Goal: Communication & Community: Answer question/provide support

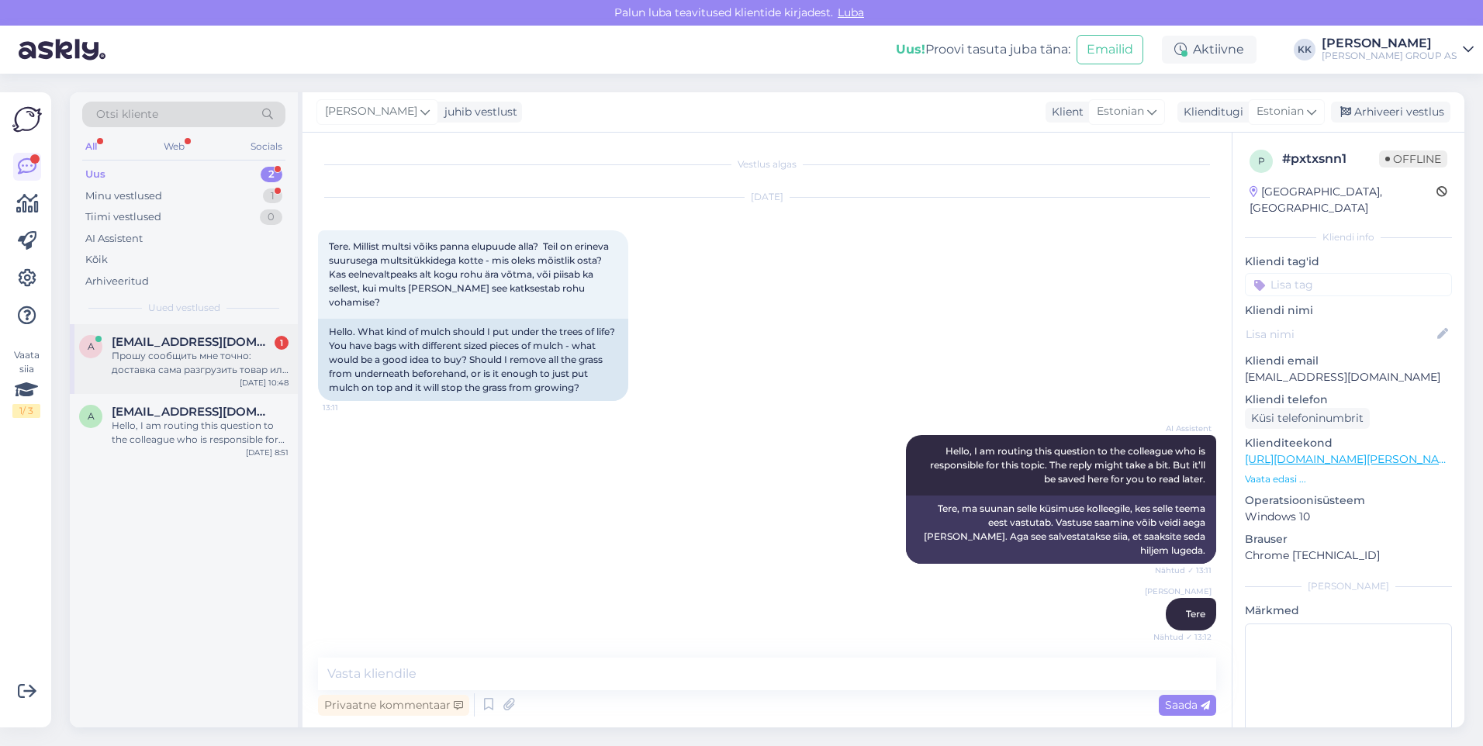
scroll to position [1980, 0]
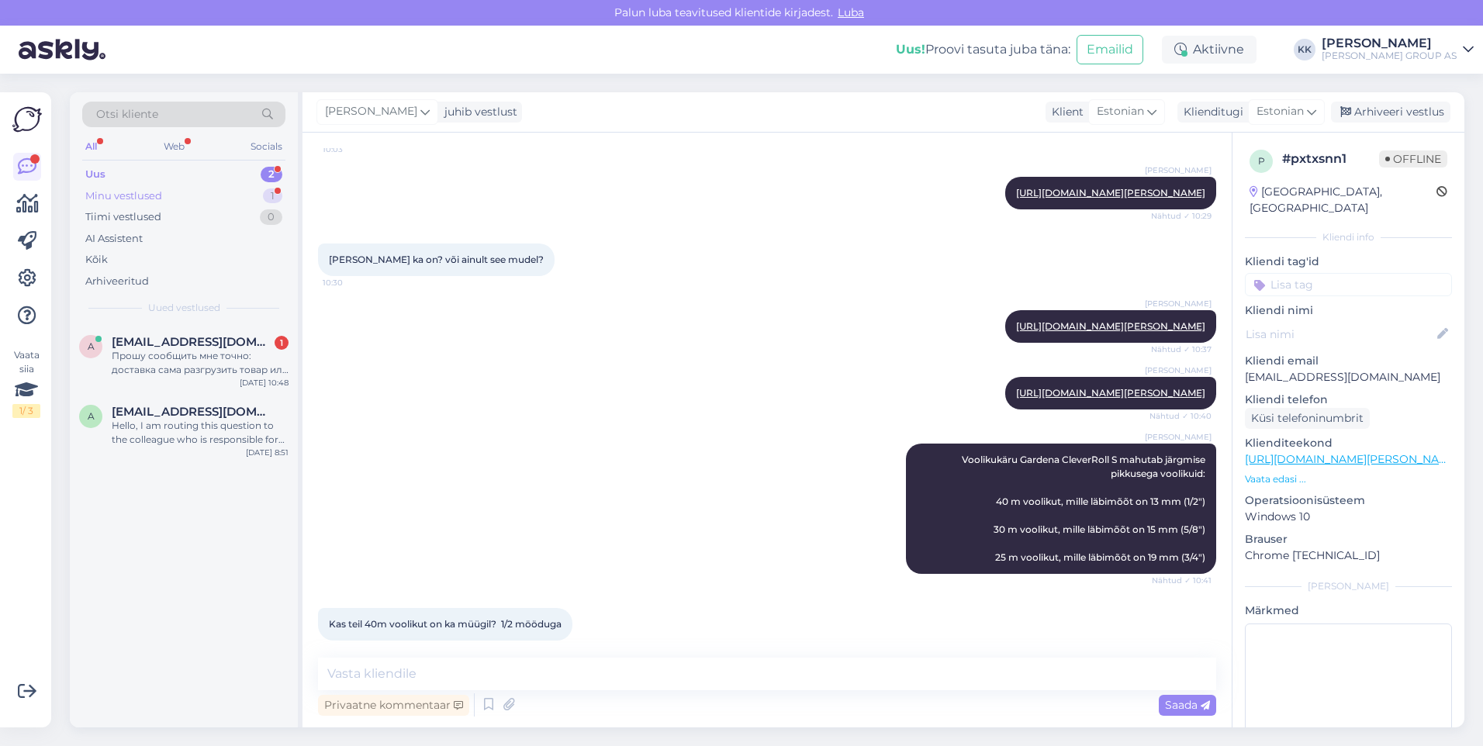
click at [125, 189] on div "Minu vestlused" at bounding box center [123, 196] width 77 height 16
click at [162, 350] on div "Kas teil 40m voolikut on ka müügil? 1/2 mööduga" at bounding box center [200, 363] width 177 height 28
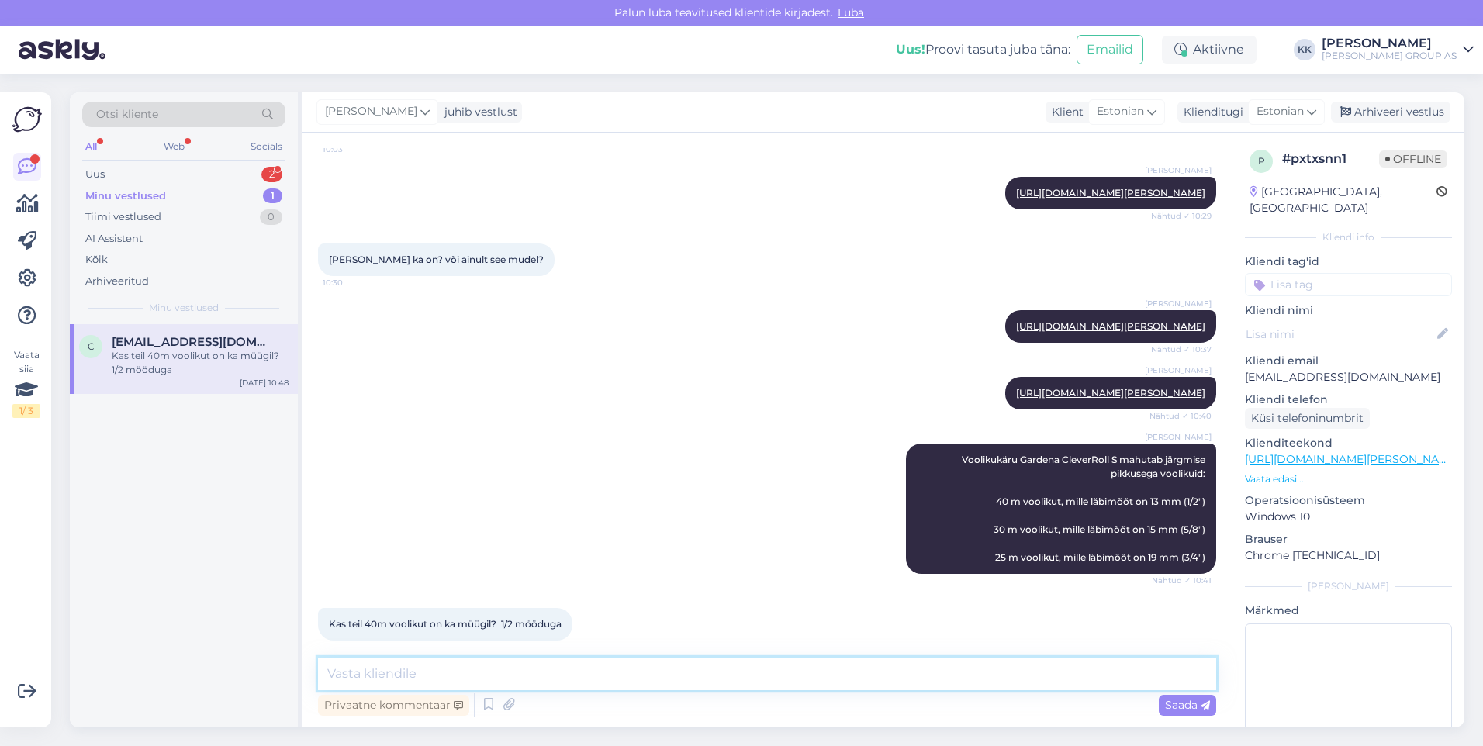
click at [362, 671] on textarea at bounding box center [767, 674] width 898 height 33
paste textarea "[URL][DOMAIN_NAME][PERSON_NAME]"
type textarea "[URL][DOMAIN_NAME][PERSON_NAME]"
click at [1178, 700] on span "Saada" at bounding box center [1187, 705] width 45 height 14
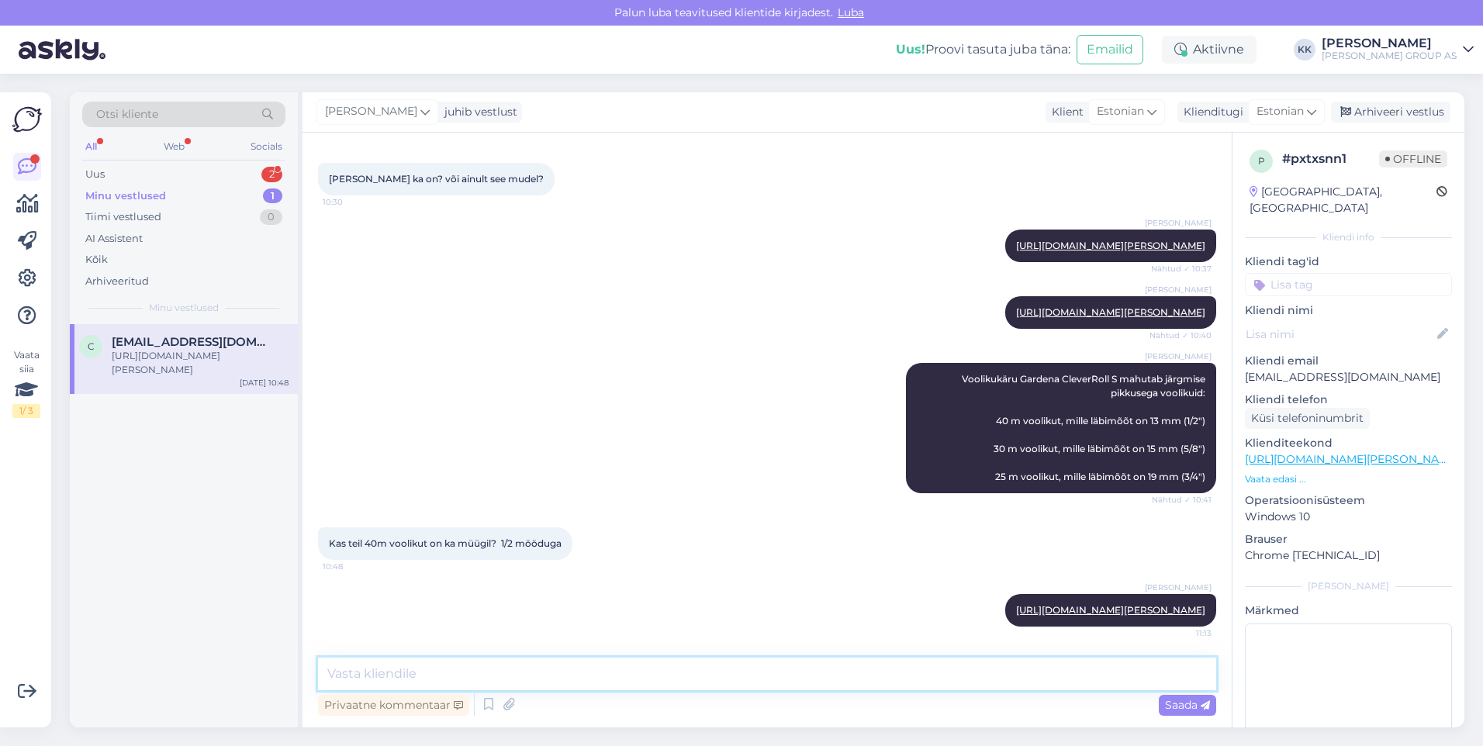
click at [387, 673] on textarea at bounding box center [767, 674] width 898 height 33
paste textarea "[URL][DOMAIN_NAME][PERSON_NAME]"
type textarea "[URL][DOMAIN_NAME][PERSON_NAME]"
click at [1179, 709] on span "Saada" at bounding box center [1187, 705] width 45 height 14
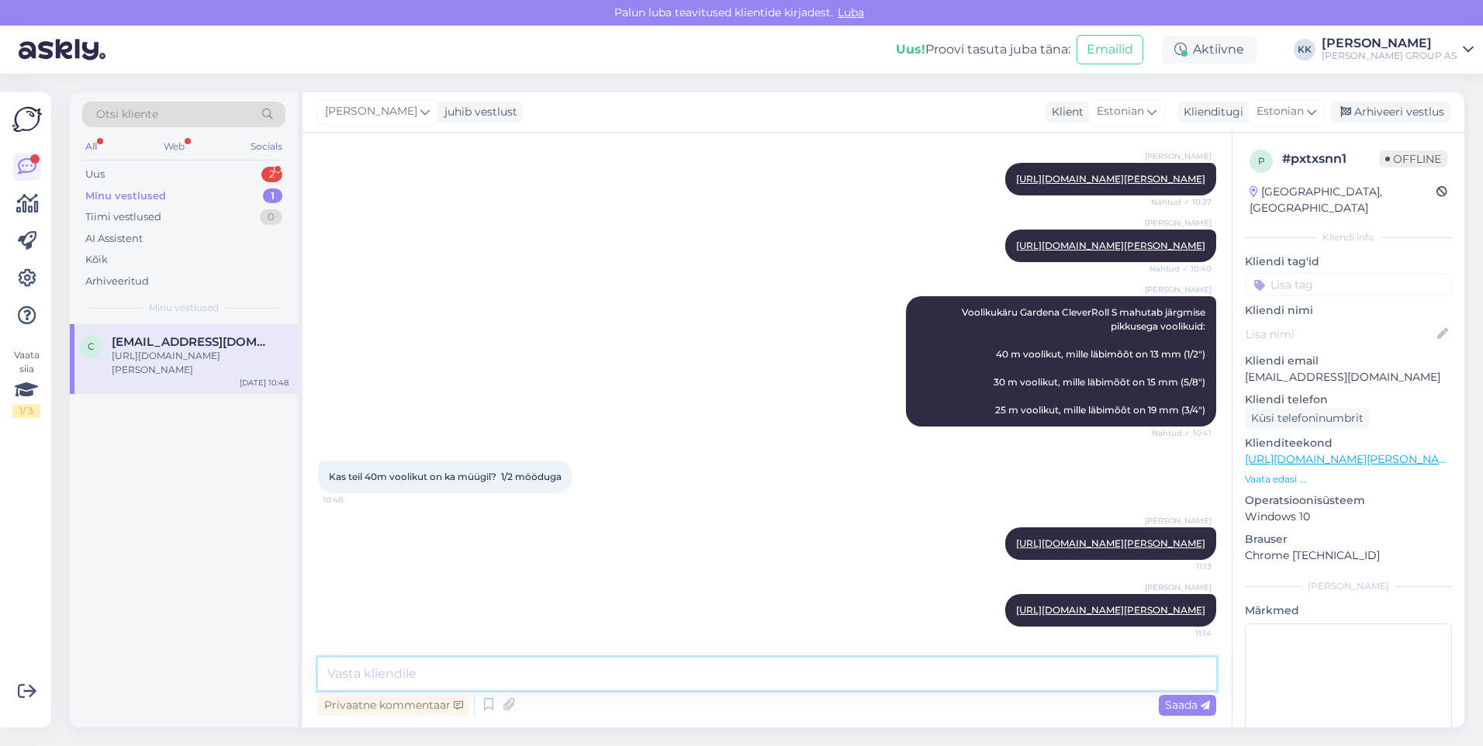
click at [349, 672] on textarea at bounding box center [767, 674] width 898 height 33
type textarea "40 m valikus pole"
click at [1175, 702] on span "Saada" at bounding box center [1187, 705] width 45 height 14
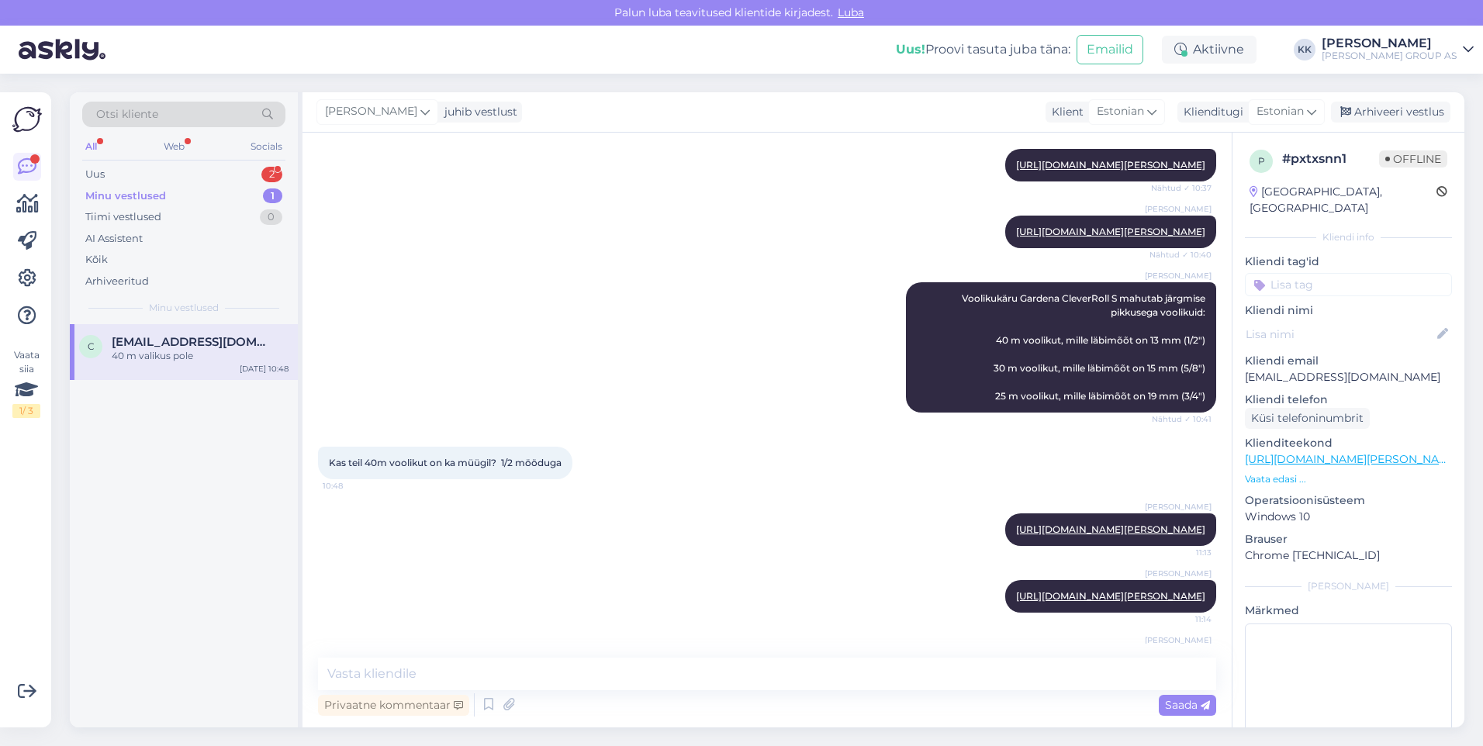
scroll to position [2208, 0]
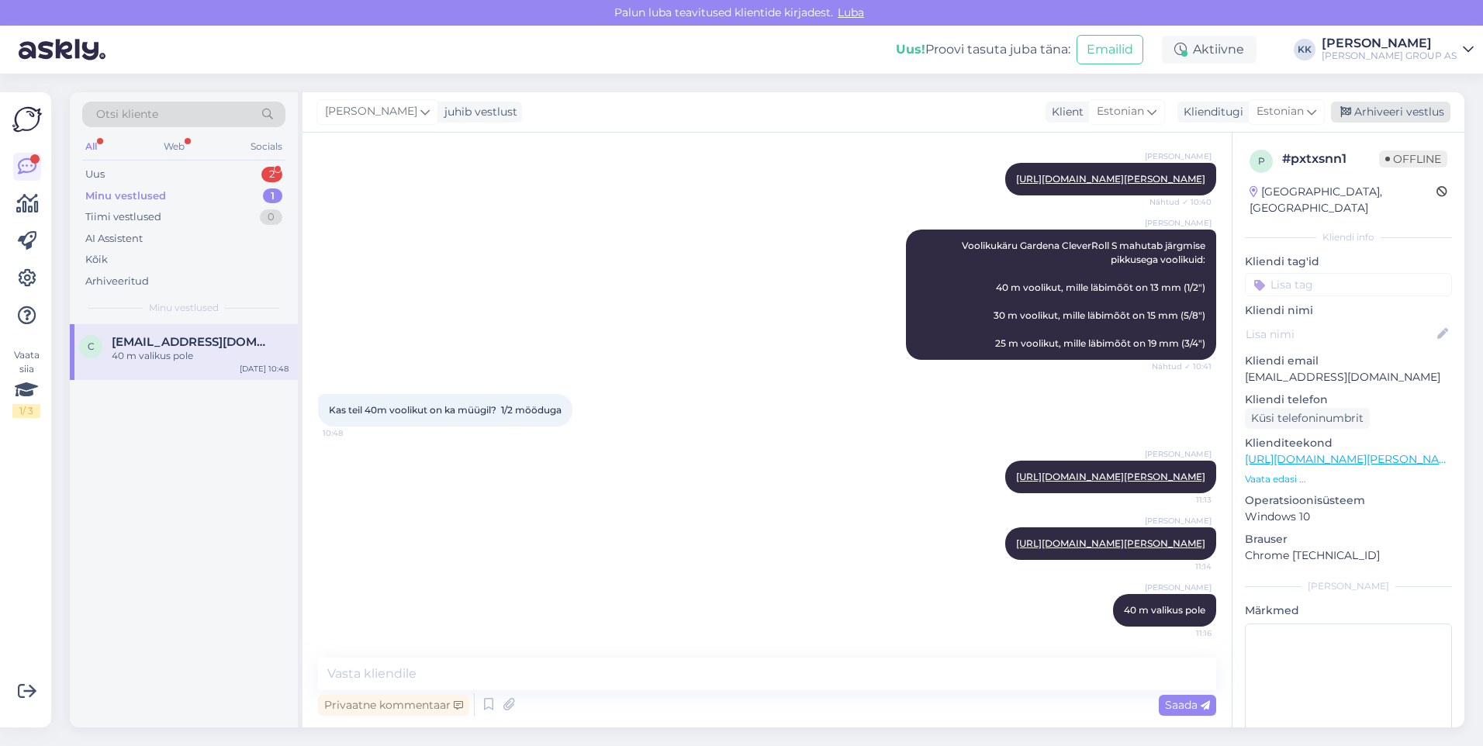
click at [1390, 111] on div "Arhiveeri vestlus" at bounding box center [1390, 112] width 119 height 21
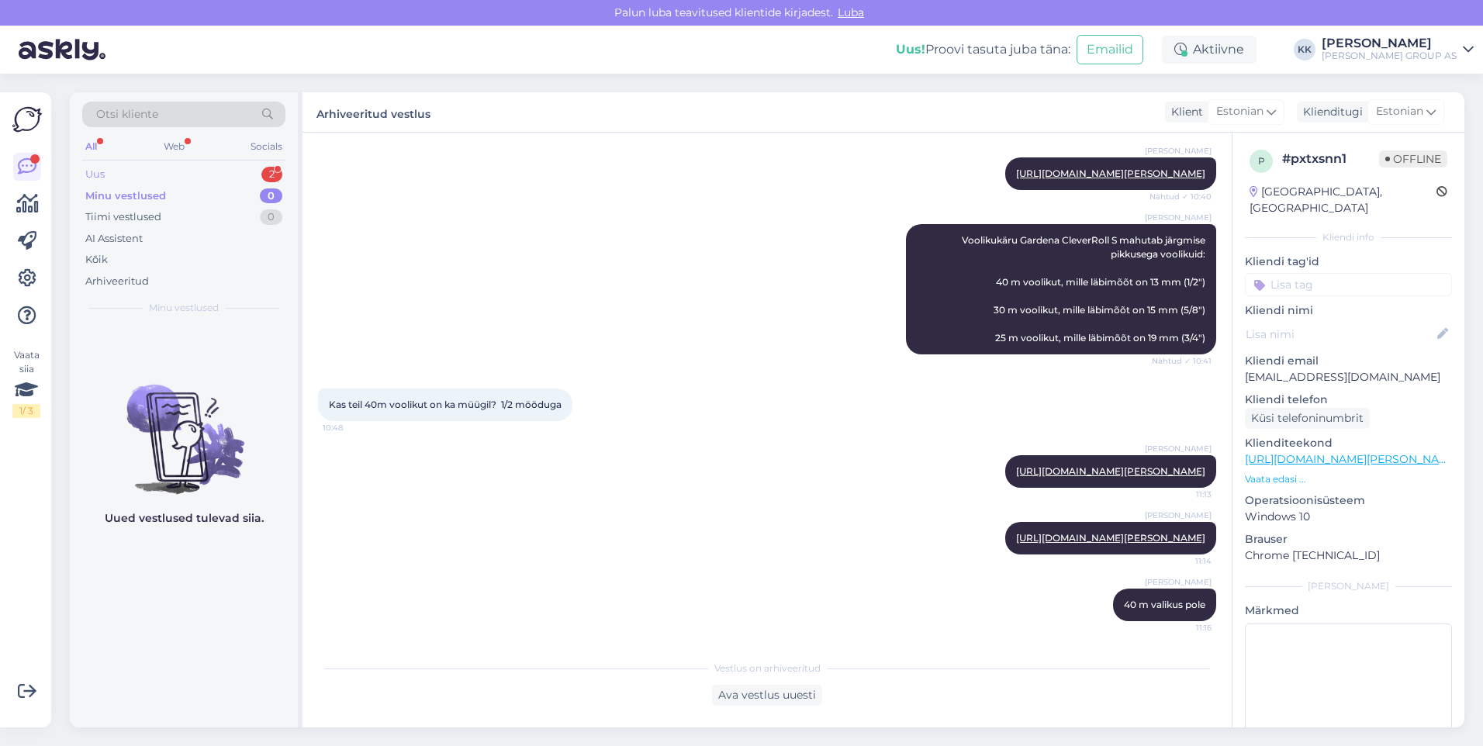
click at [123, 167] on div "Uus 2" at bounding box center [183, 175] width 203 height 22
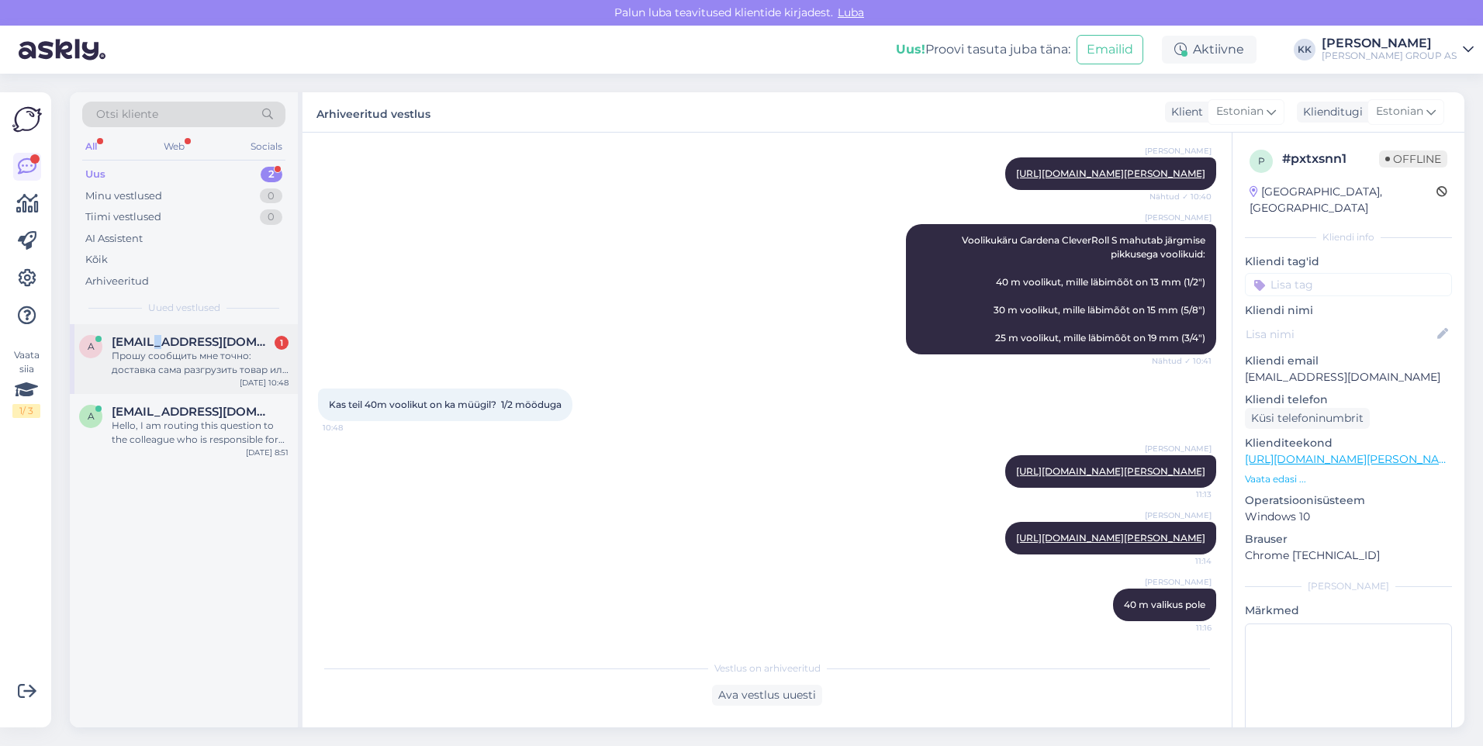
click at [155, 342] on span "[EMAIL_ADDRESS][DOMAIN_NAME]" at bounding box center [192, 342] width 161 height 14
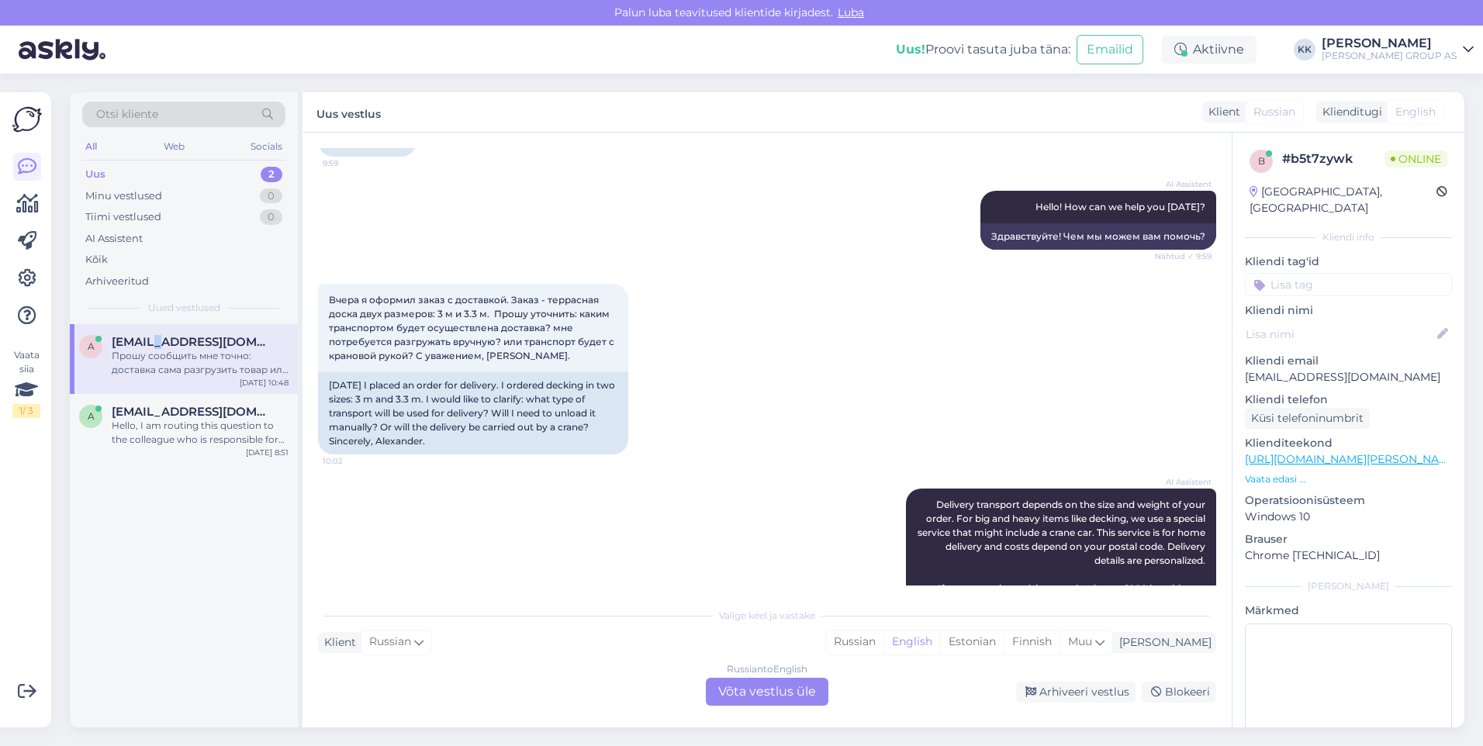
scroll to position [3727, 0]
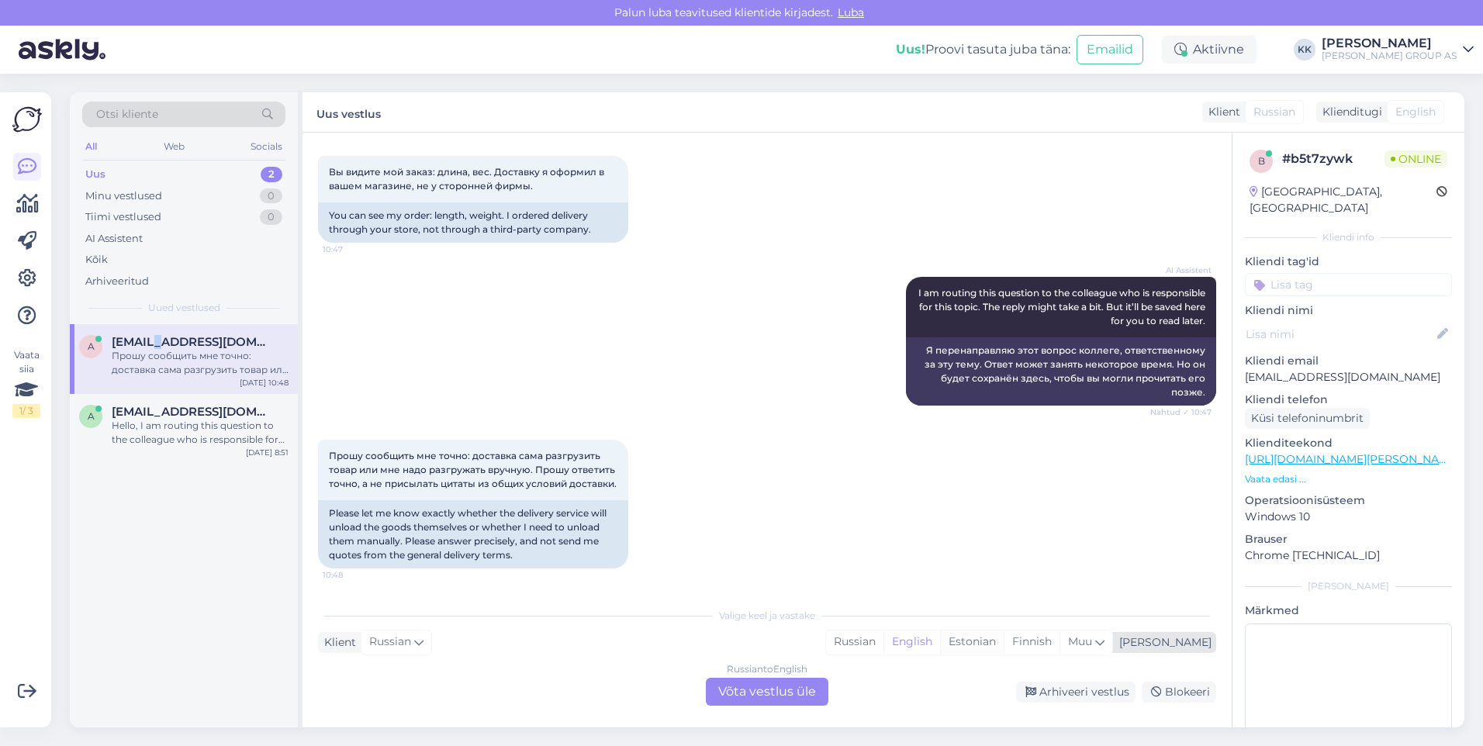
click at [1003, 636] on div "Estonian" at bounding box center [972, 641] width 64 height 23
click at [738, 693] on div "Russian to Estonian Võta vestlus üle" at bounding box center [767, 692] width 123 height 28
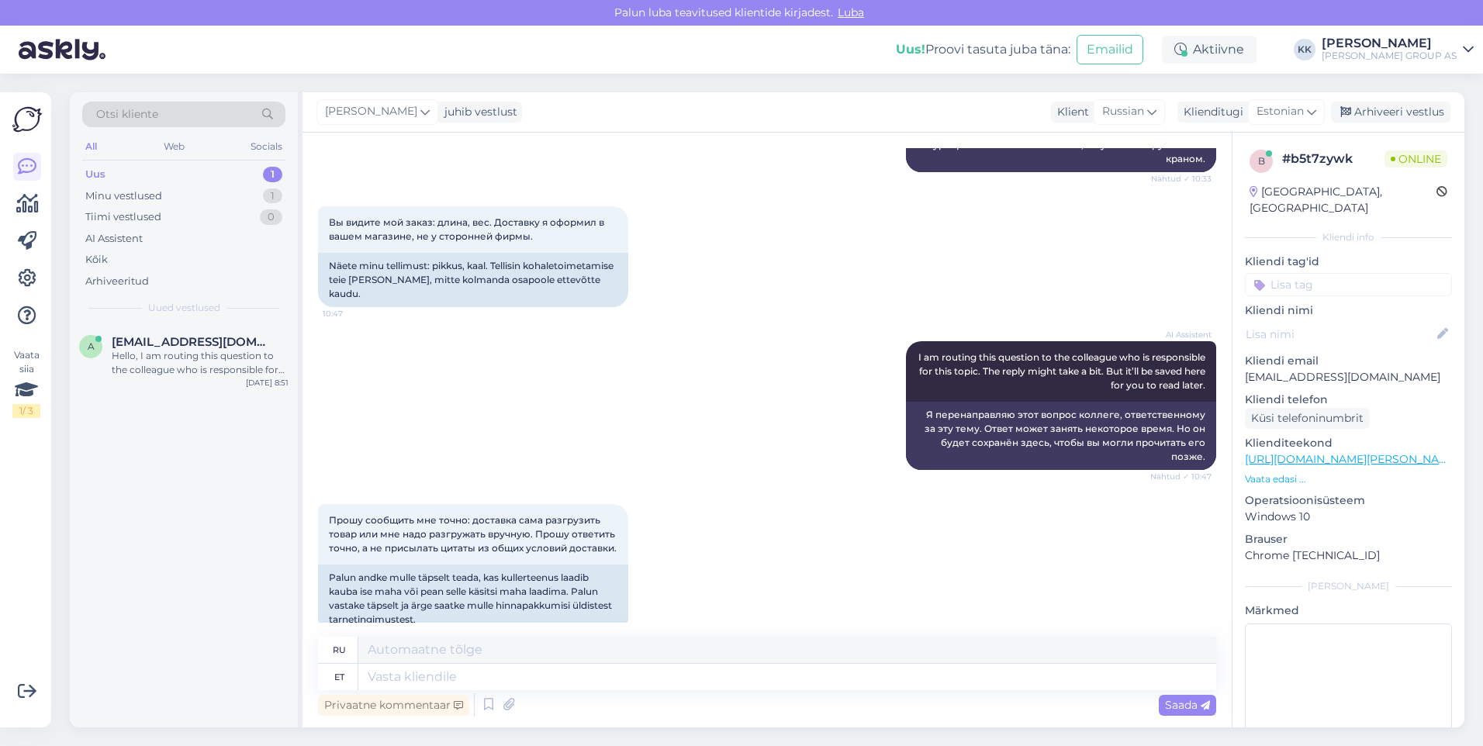
scroll to position [3731, 0]
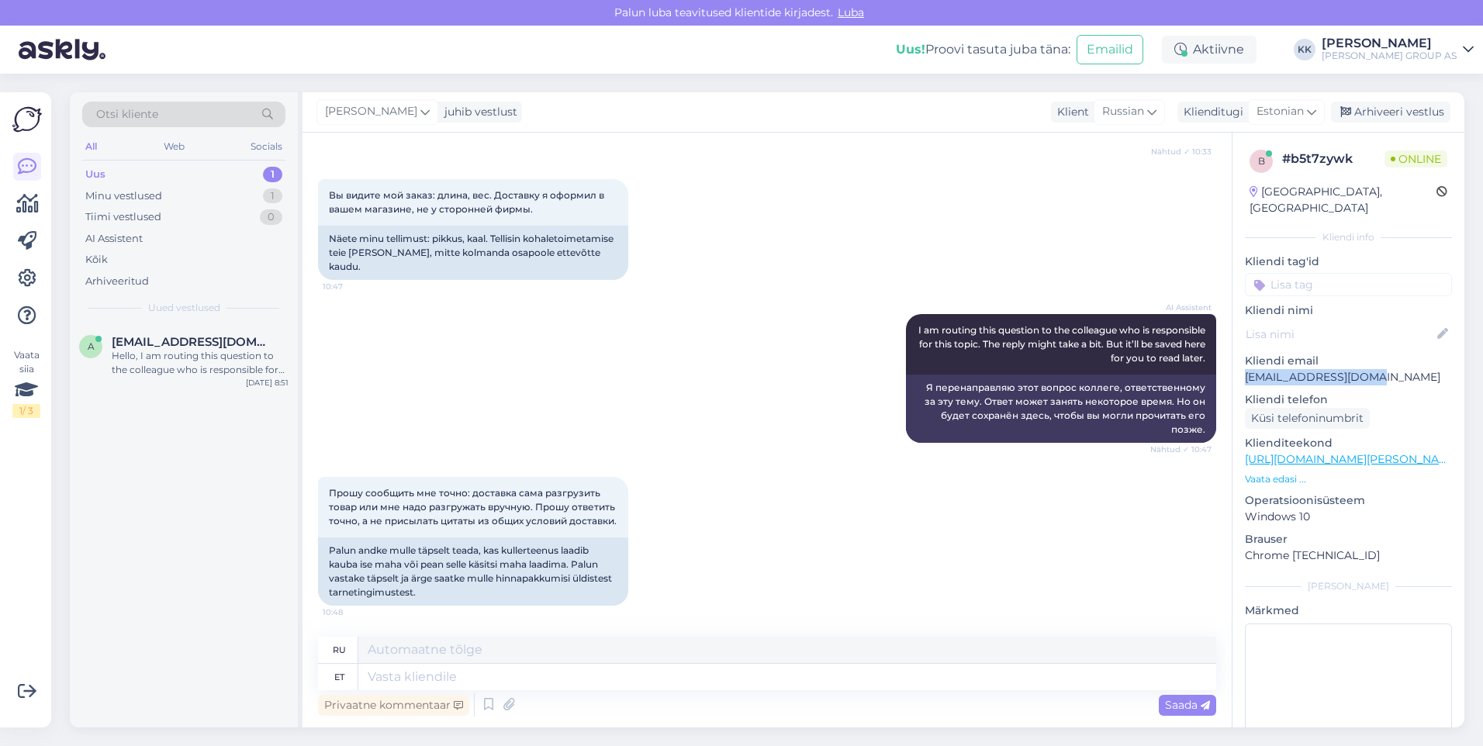
drag, startPoint x: 1372, startPoint y: 359, endPoint x: 1247, endPoint y: 369, distance: 126.0
click at [1247, 369] on div "b # b5t7zywk Online [GEOGRAPHIC_DATA], Valga Kliendi info Kliendi tag'id Kliend…" at bounding box center [1348, 460] width 232 height 654
drag, startPoint x: 1247, startPoint y: 369, endPoint x: 1255, endPoint y: 364, distance: 10.1
copy p "[EMAIL_ADDRESS][DOMAIN_NAME]"
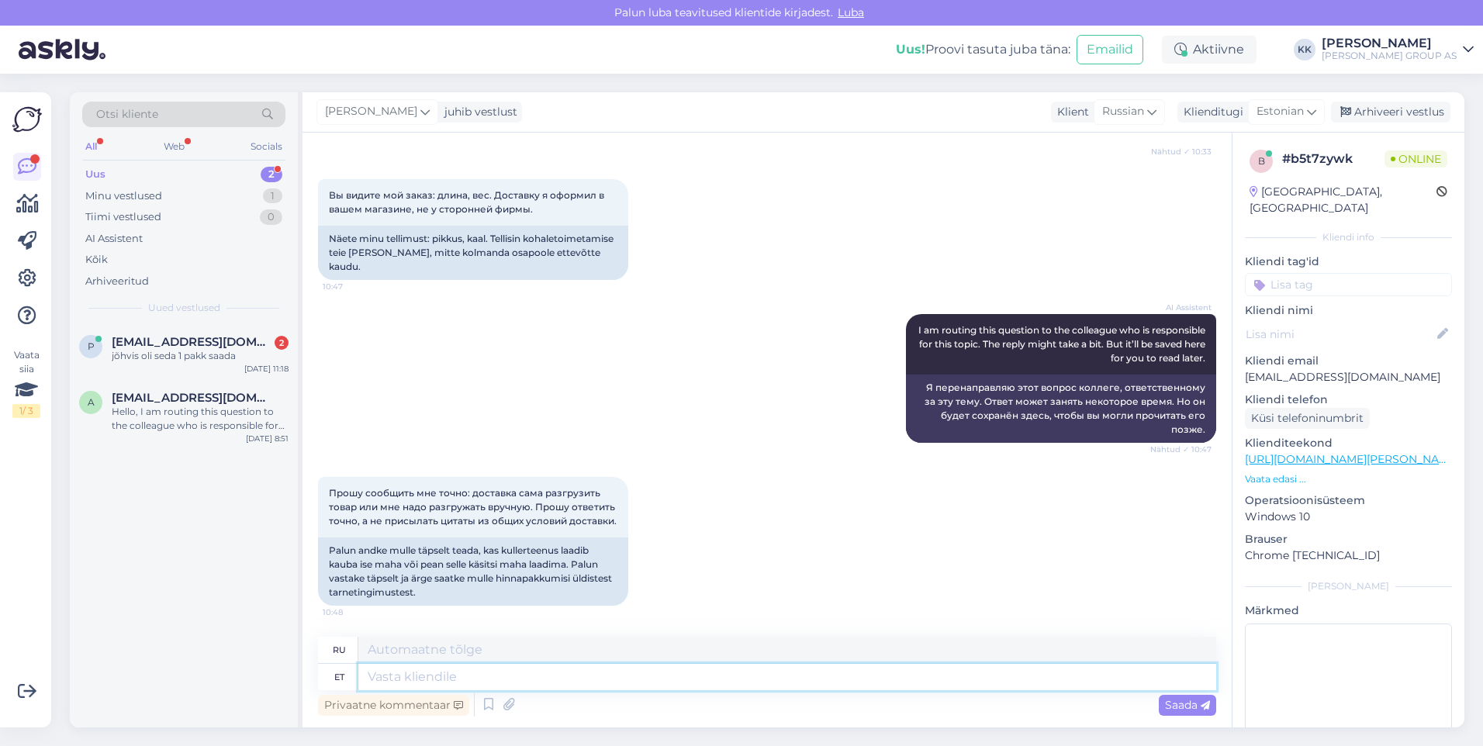
click at [387, 677] on textarea at bounding box center [787, 677] width 858 height 26
type textarea "Terrassi"
type textarea "Терраса"
type textarea "Terrassilaudade"
type textarea "Террасные доски"
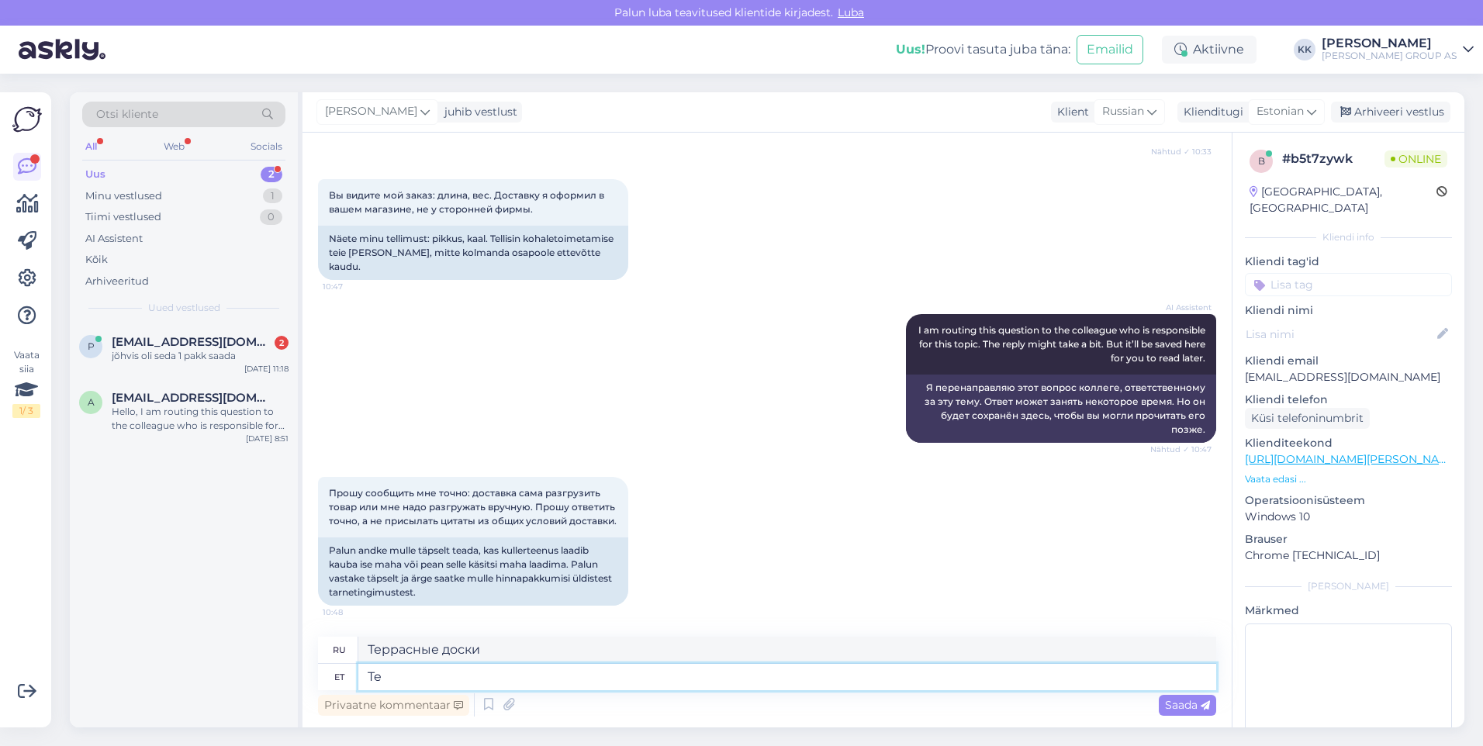
type textarea "T"
type textarea "[PERSON_NAME]"
type textarea "Потому что"
type textarea "Kuna alust"
type textarea "Потому что база"
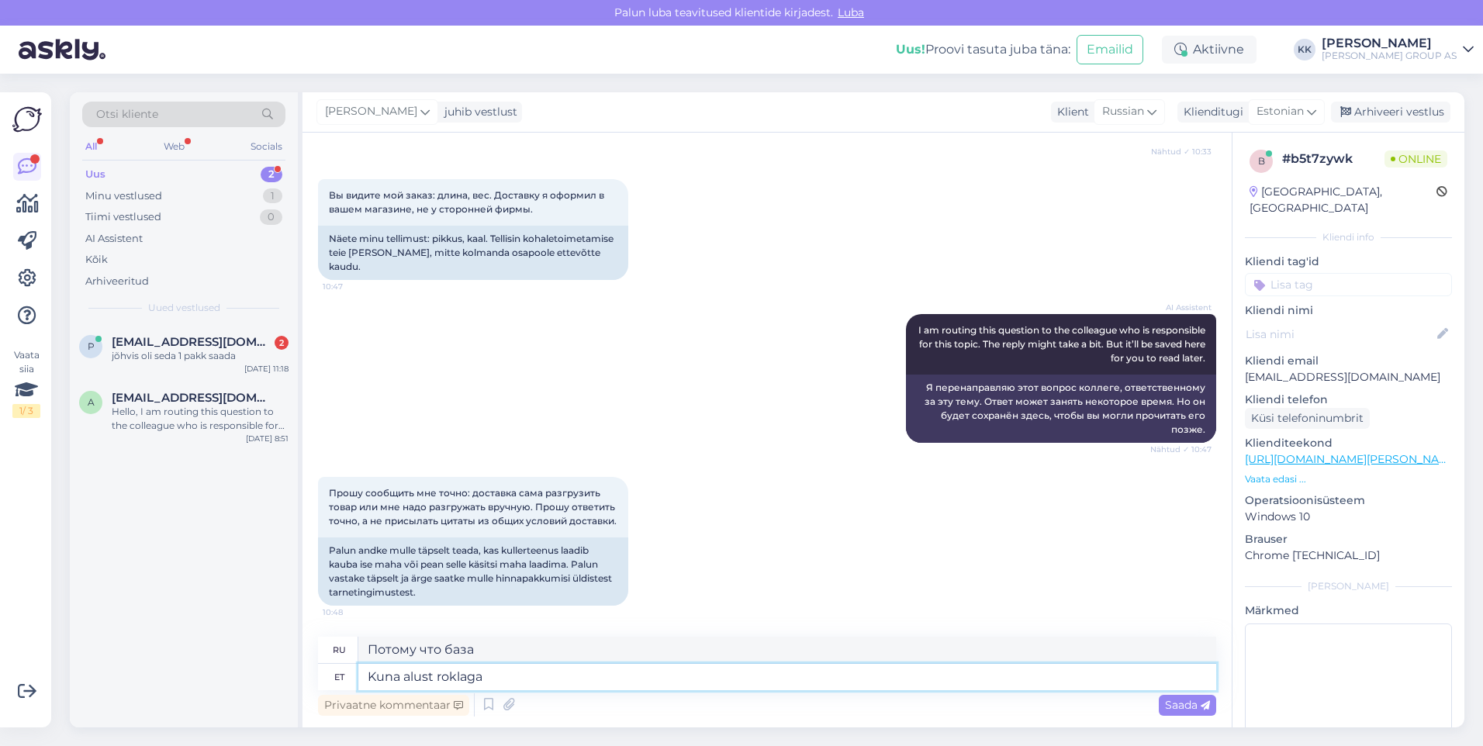
type textarea "Kuna alust roklaga"
type textarea "Потому что база качается"
type textarea "Kuna alust roklaga liigutada"
type textarea "Потому что основание можно перемещать с помощью качалки"
type textarea "Kuna alust roklaga liigutada ei"
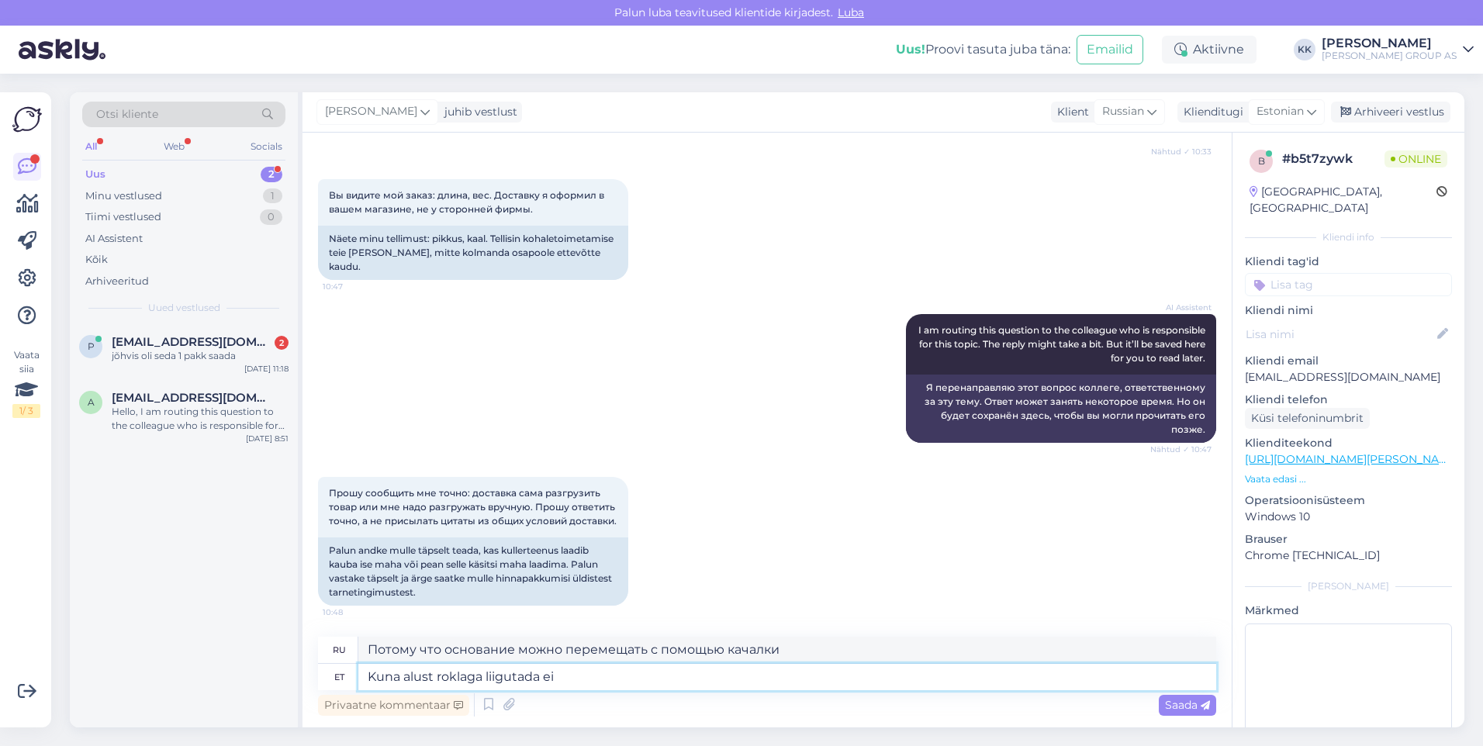
type textarea "Поскольку основание нельзя передвигать с помощью качалки"
type textarea "Kuna alust roklaga liigutada ei saa, s"
type textarea "Поскольку основание нельзя передвигать с помощью качалки,"
type textarea "Kuna alust roklaga liigutada ei saa, siis klient"
type textarea "Поскольку основание нельзя передвигать с помощью качалки, клиент"
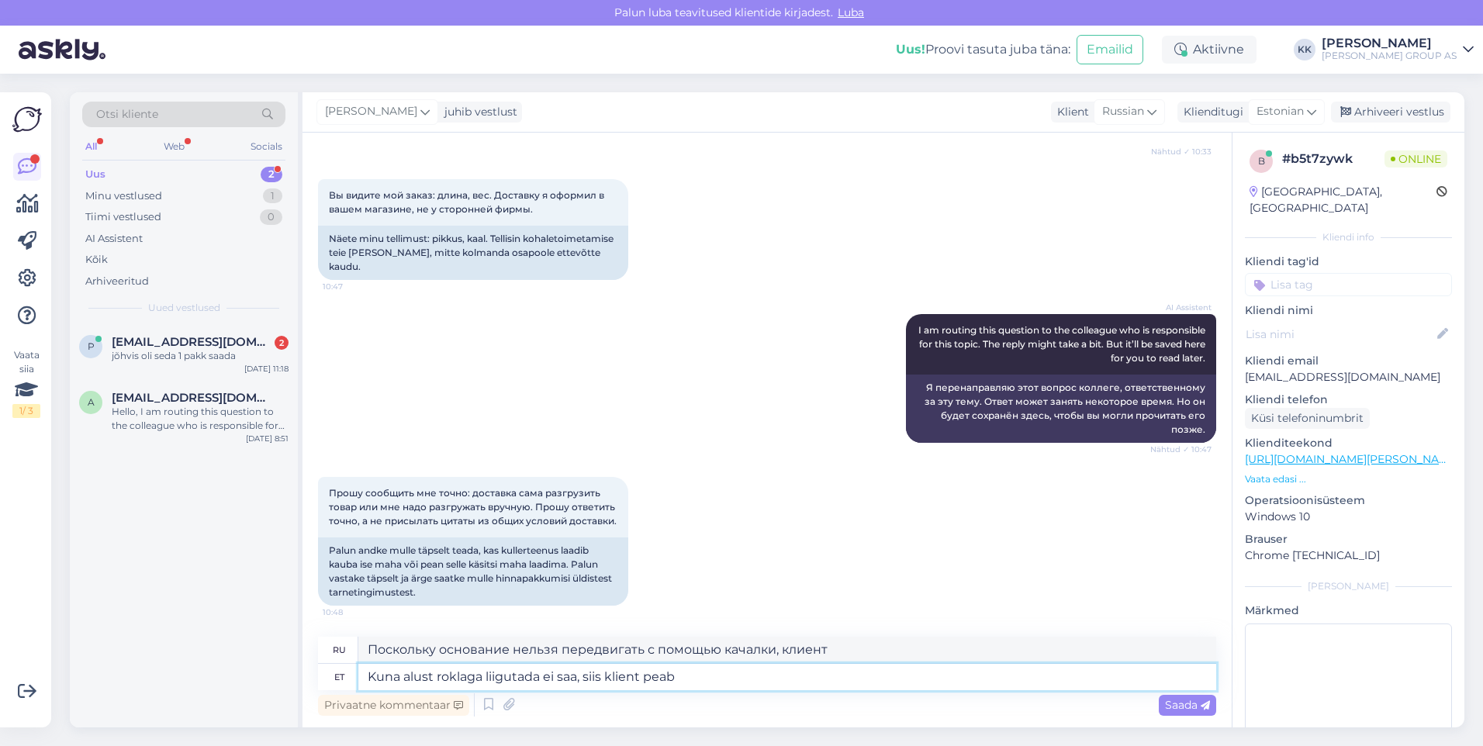
type textarea "Kuna alust roklaga liigutada ei saa, siis klient peab"
type textarea "Поскольку основание нельзя передвигать с помощью качалки, клиент должен"
type textarea "Kuna alust roklaga liigutada ei saa, siis klient peab ise"
type textarea "Поскольку основание невозможно переместить с помощью качалки, заказчик должен с…"
type textarea "Kuna alust roklaga liigutada ei saa, siis klient peab ise [PERSON_NAME]"
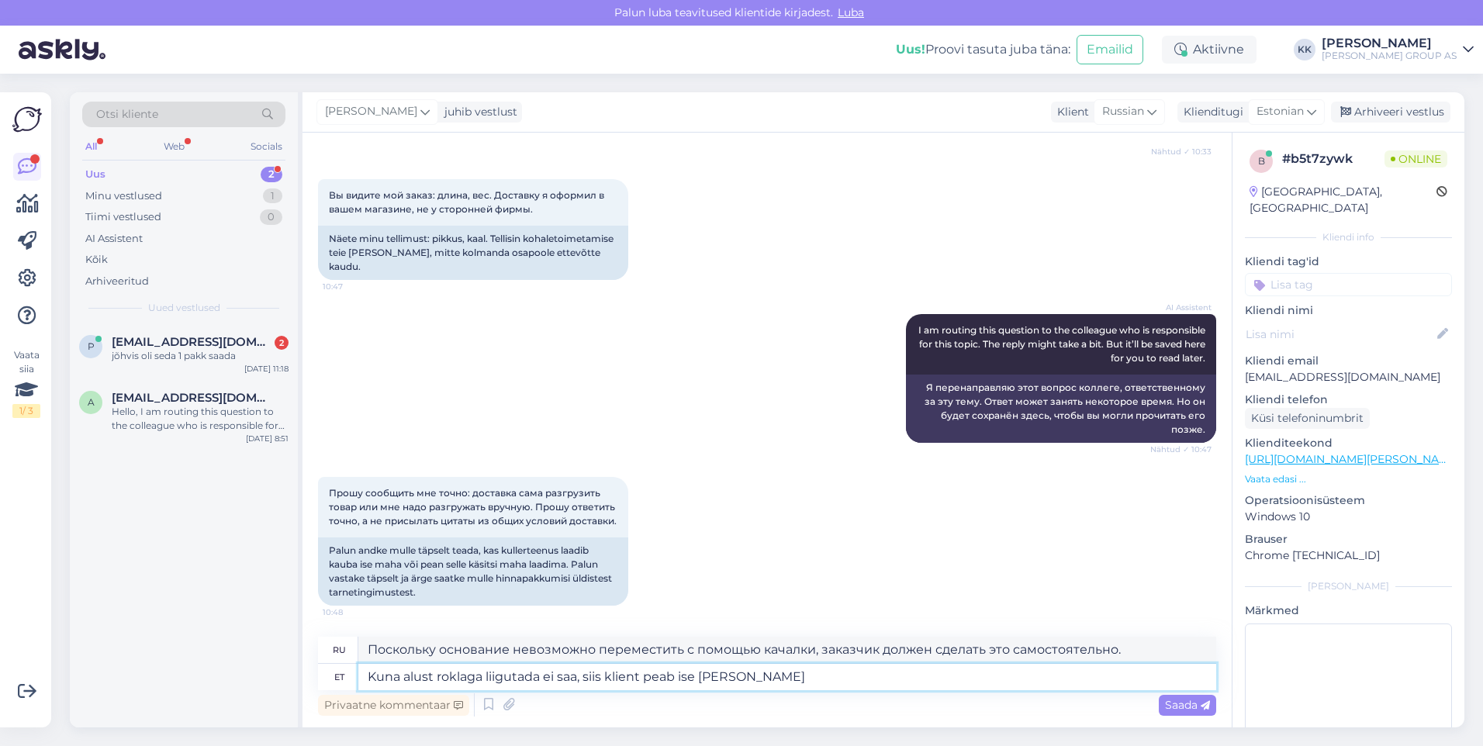
type textarea "Поскольку основание нельзя передвинуть с помощью качалки, [PERSON_NAME] должен …"
type textarea "Kuna alust roklaga liigutada ei saa, siis klient peab ise leidma tõstuki"
type textarea "Поскольку основание невозможно переместить с помощью вилочного погрузчика, зака…"
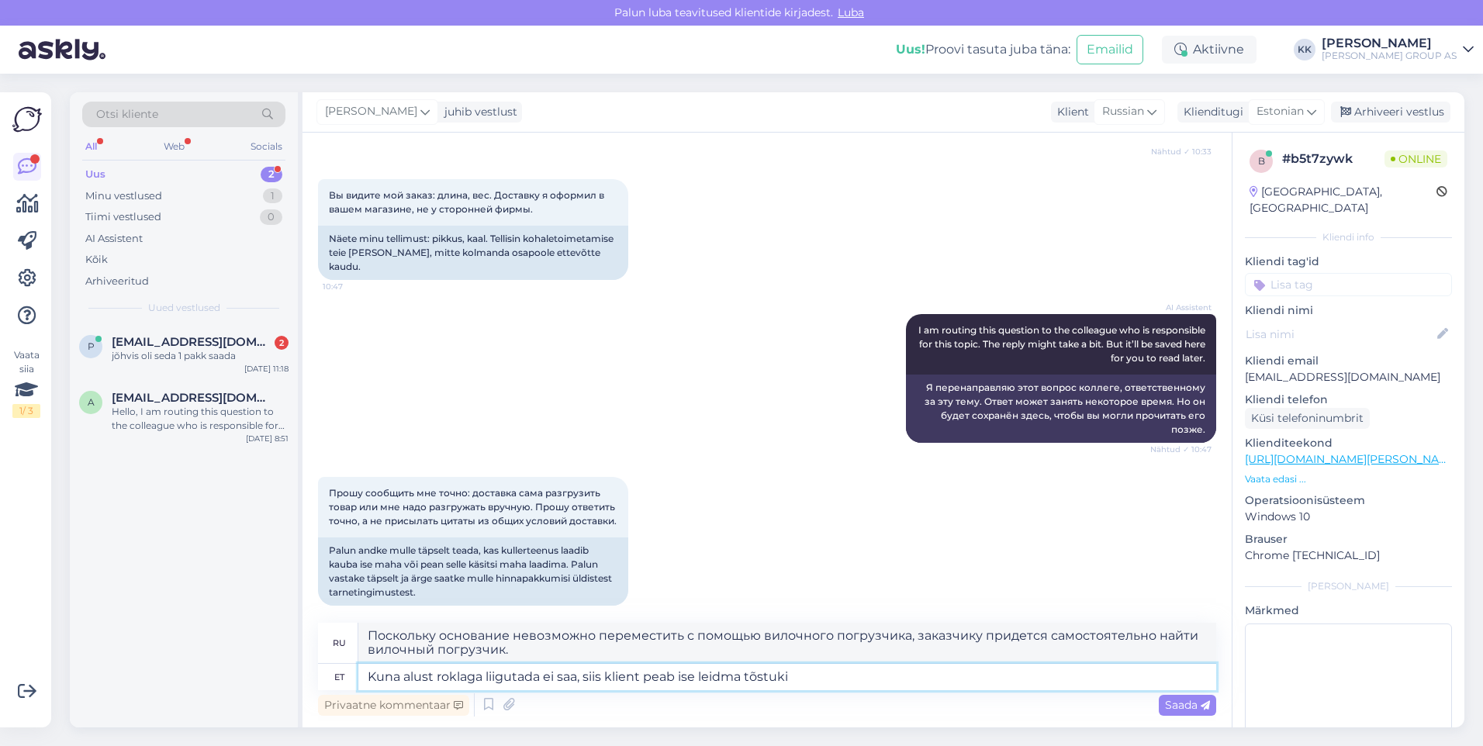
click at [744, 675] on textarea "Kuna alust roklaga liigutada ei saa, siis klient peab ise leidma tõstuki" at bounding box center [787, 677] width 858 height 26
type textarea "Kuna alust roklaga liigutada ei saa, siis klient peab ise organiseerima tõstuki"
type textarea "Поскольку основание невозможно переместить с помощью вилочного погрузчика, зака…"
click at [872, 671] on textarea "Kuna alust roklaga liigutada ei saa, siis klient peab ise organiseerima tõstuki" at bounding box center [787, 677] width 858 height 26
type textarea "Kuna alust roklaga liigutada ei saa, siis klient peab ise organiseerima tõstuki…"
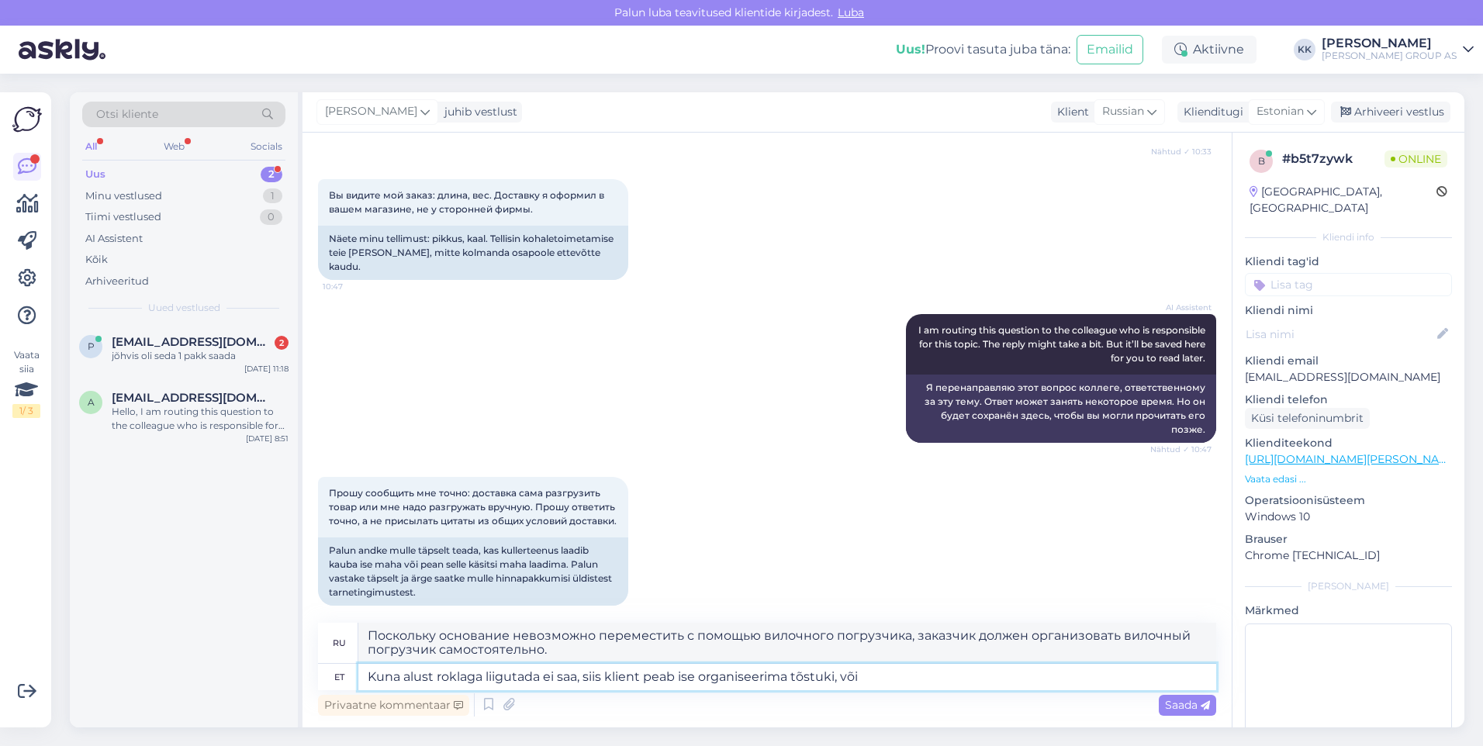
type textarea "Поскольку основание невозможно переместить с помощью вилочного погрузчика, зака…"
type textarea "Kuna alust roklaga liigutada ei saa, siis klient peab ise organiseerima tõstuki…"
type textarea "Поскольку основание невозможно переместить с помощью вилочного погрузчика, зака…"
type textarea "Kuna alust roklaga liigutada ei saa, siis klient peab ise organiseerima tõstuki…"
type textarea "Поскольку основание невозможно переместить с помощью вилочного погрузчика, зака…"
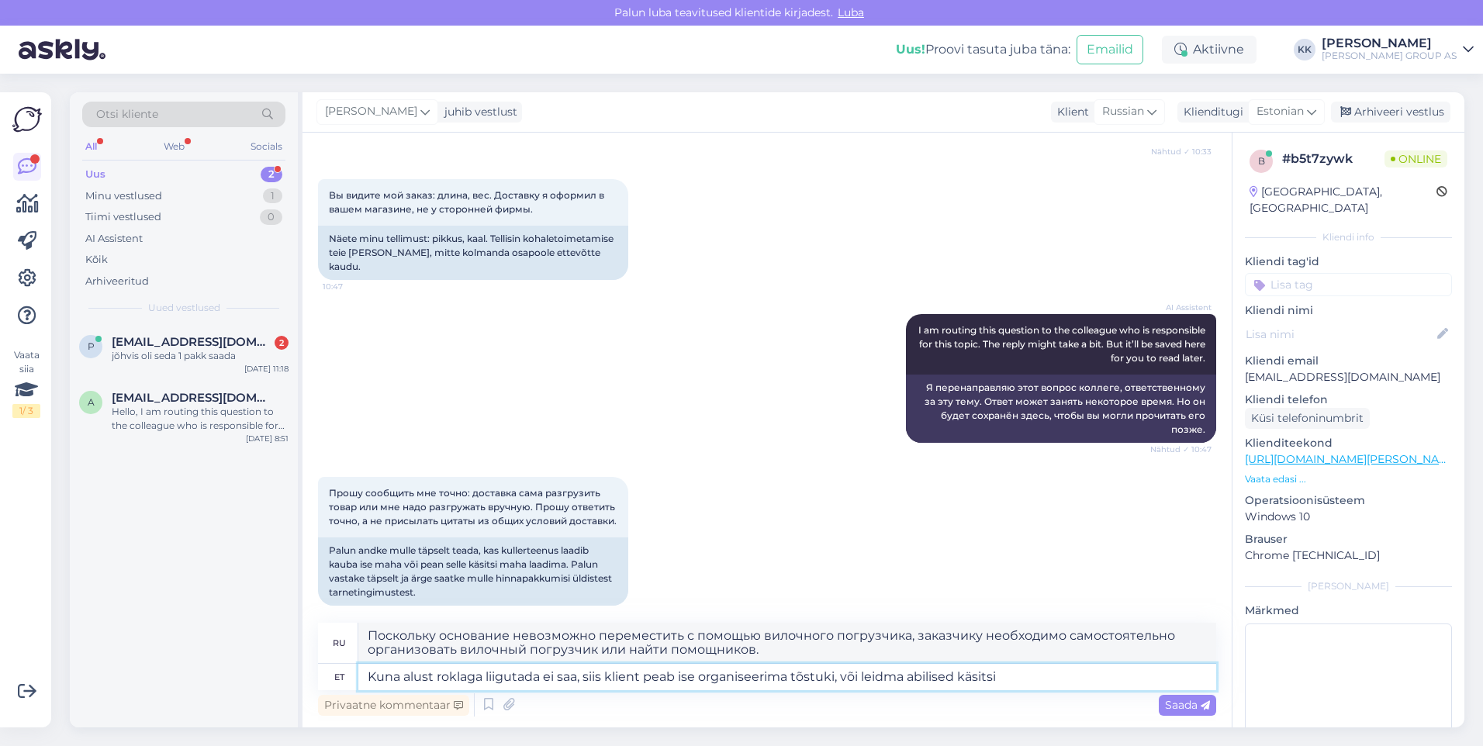
type textarea "Kuna alust roklaga liigutada ei saa, siis klient peab ise organiseerima tõstuki…"
type textarea "Поскольку основание невозможно переместить с помощью вилочного погрузчика, зака…"
type textarea "Kuna alust roklaga liigutada ei saa, siis klient peab ise organiseerima tõstuki…"
type textarea "Поскольку поддон невозможно переместить с помощью вилочного погрузчика, заказчи…"
type textarea "Kuna alust roklaga liigutada ei saa, siis klient peab ise organiseerima tõstuki…"
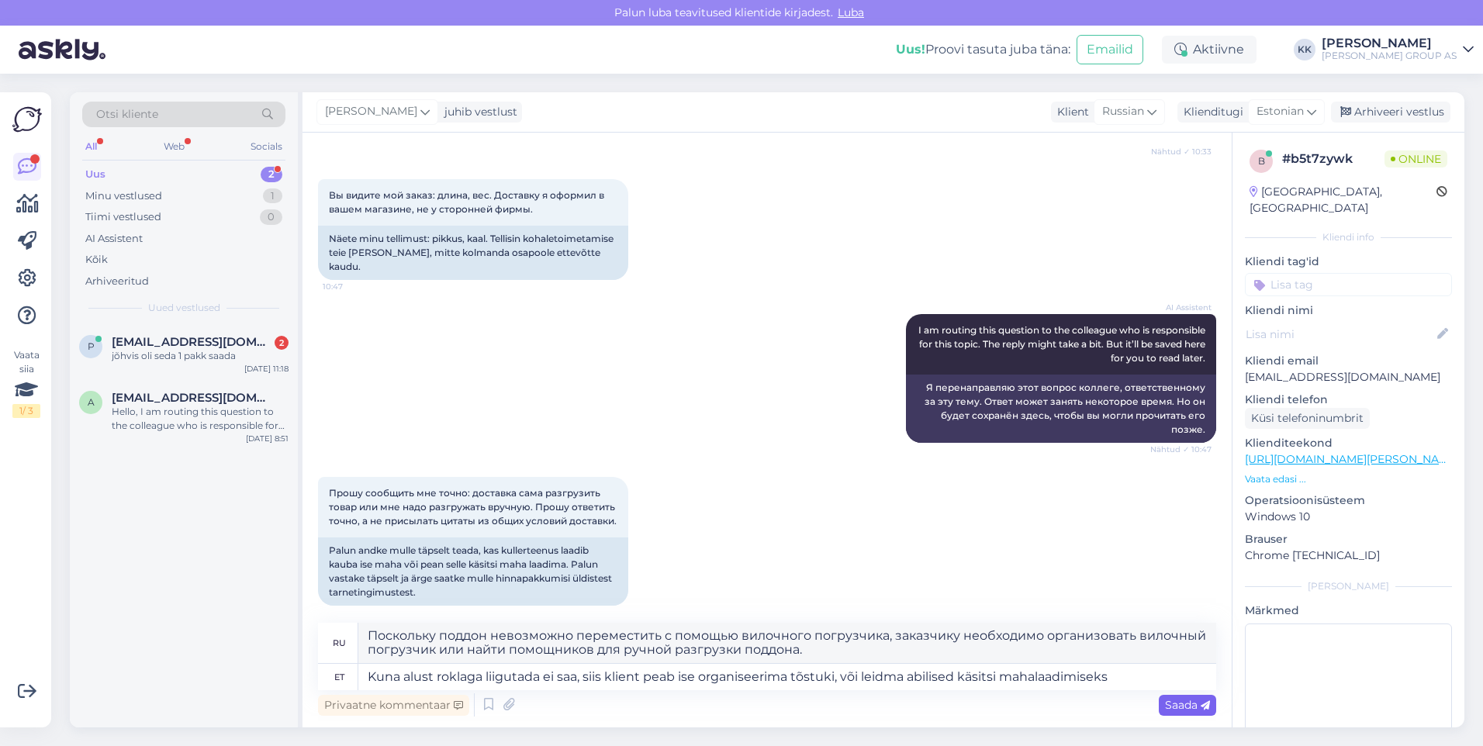
click at [1175, 700] on span "Saada" at bounding box center [1187, 705] width 45 height 14
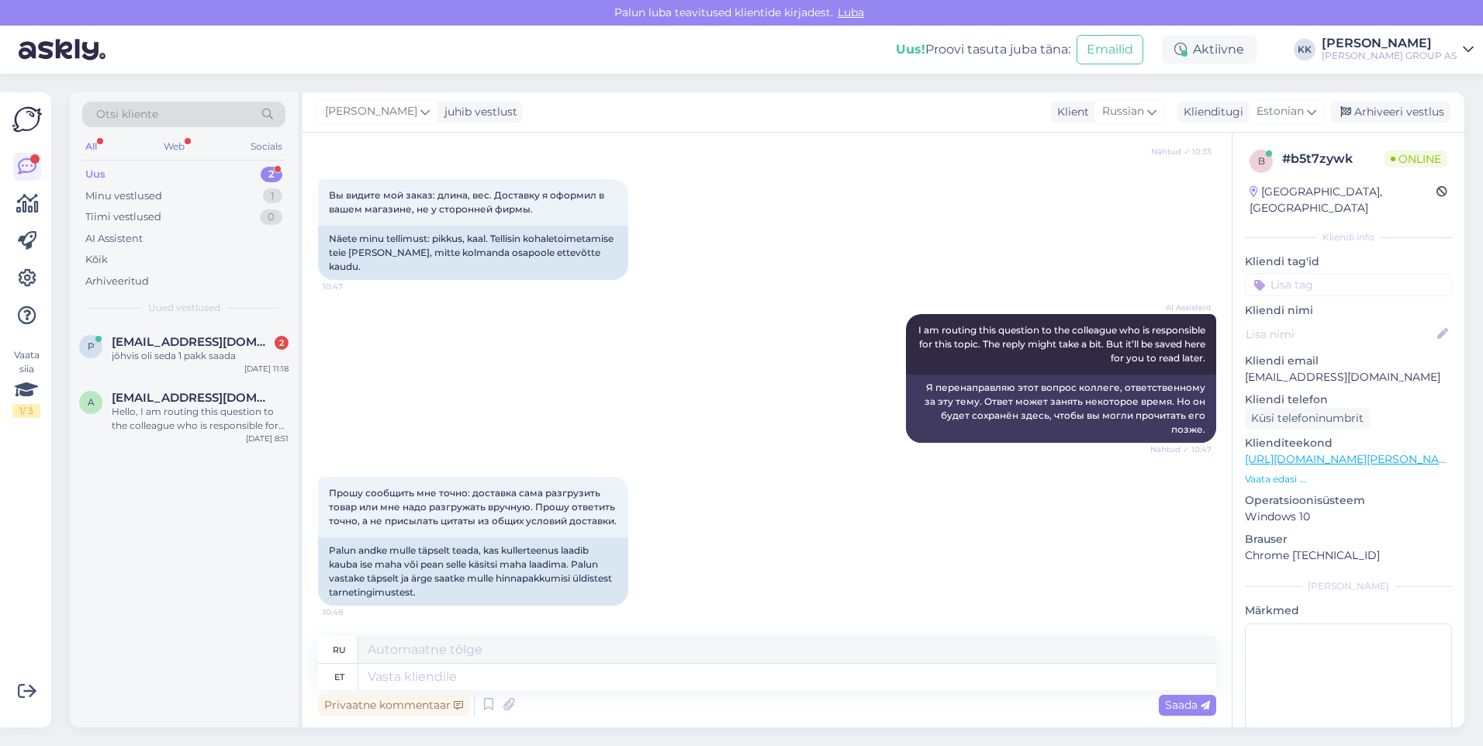
scroll to position [3894, 0]
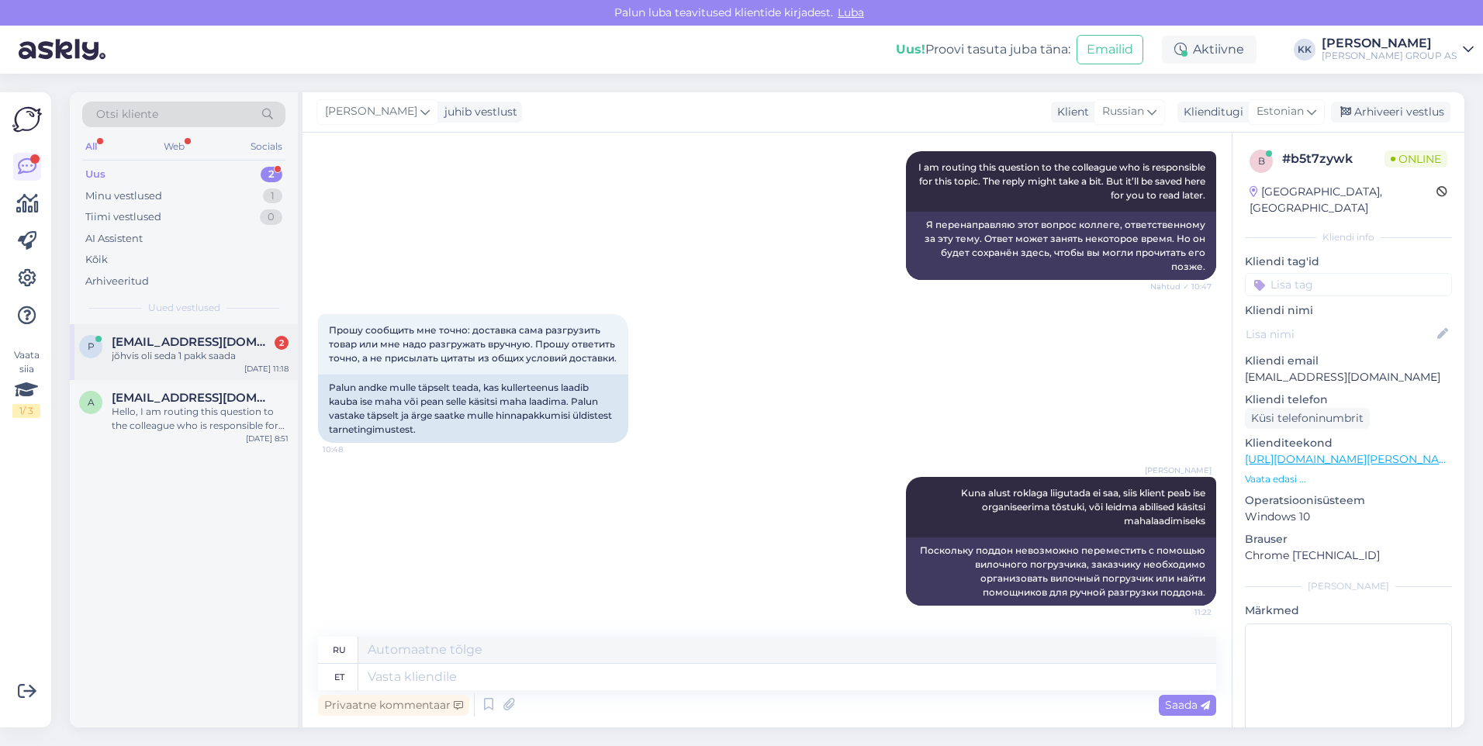
click at [160, 344] on span "[EMAIL_ADDRESS][DOMAIN_NAME]" at bounding box center [192, 342] width 161 height 14
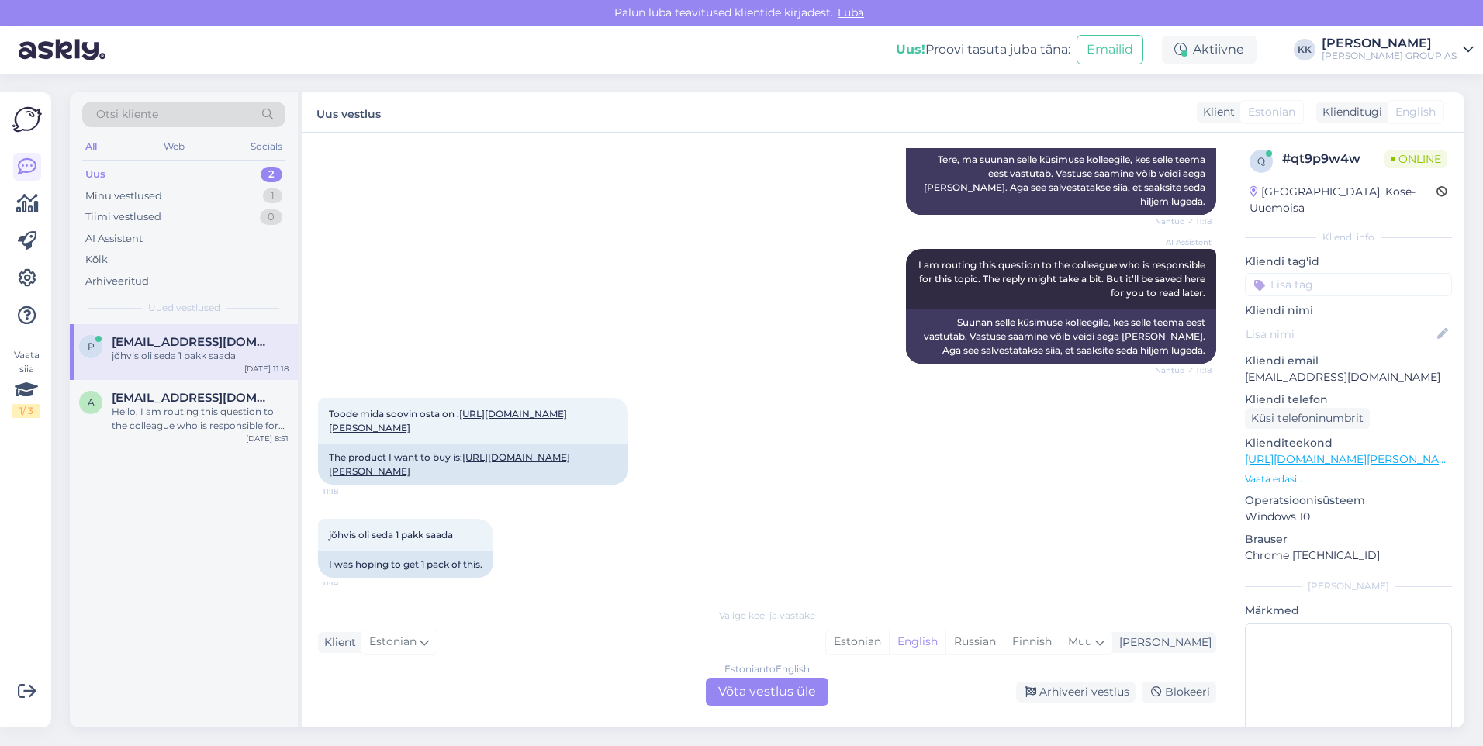
scroll to position [1005, 0]
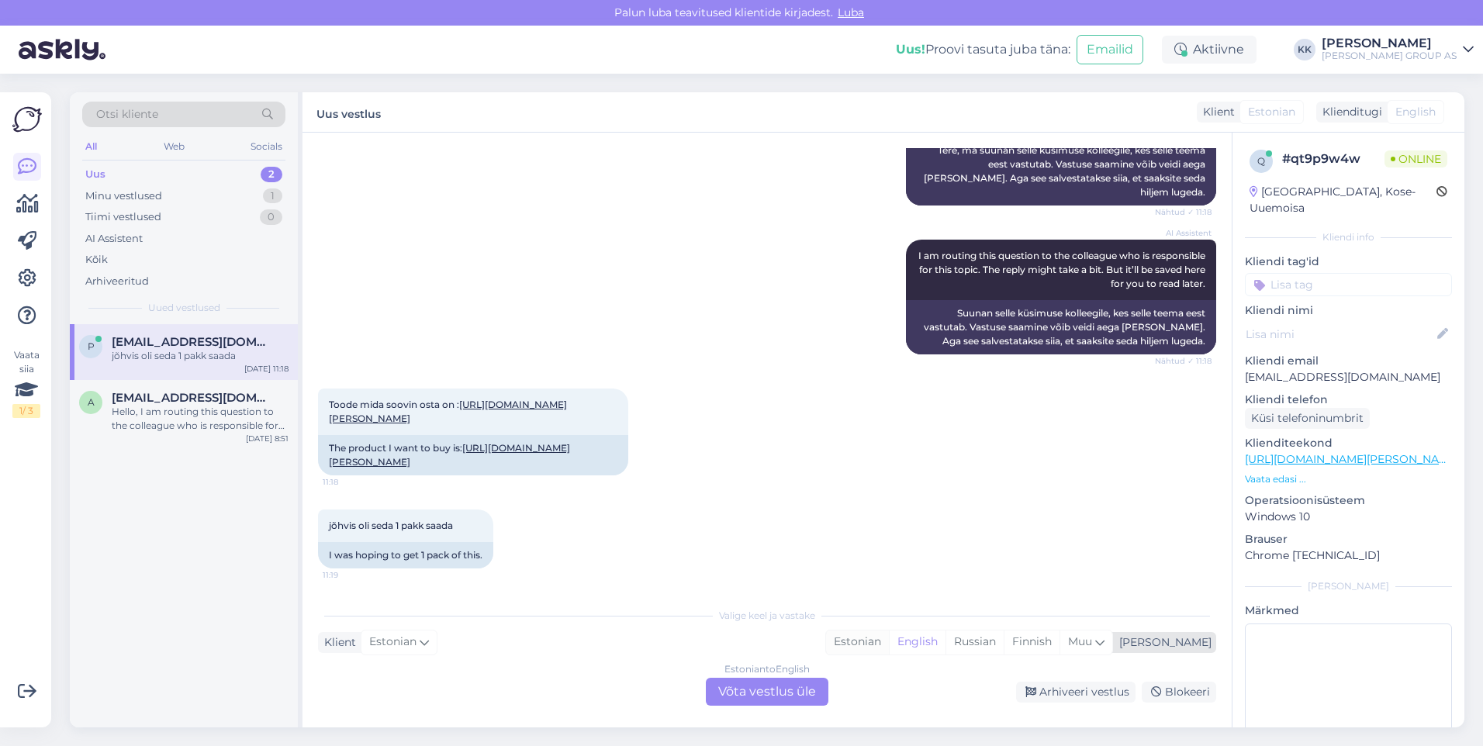
click at [889, 637] on div "Estonian" at bounding box center [857, 641] width 63 height 23
click at [773, 691] on div "Estonian to Estonian Võta vestlus üle" at bounding box center [767, 692] width 123 height 28
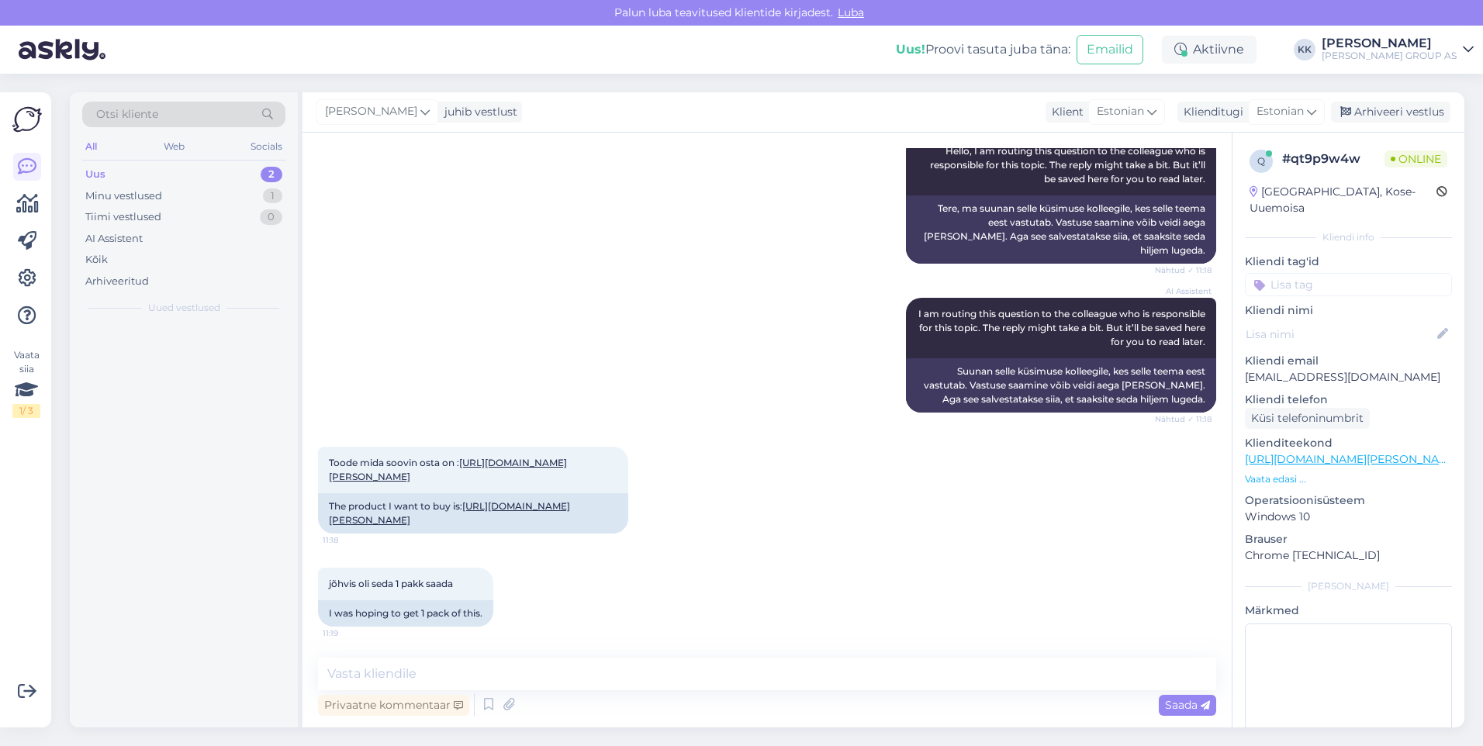
scroll to position [947, 0]
click at [424, 678] on textarea at bounding box center [767, 674] width 898 height 33
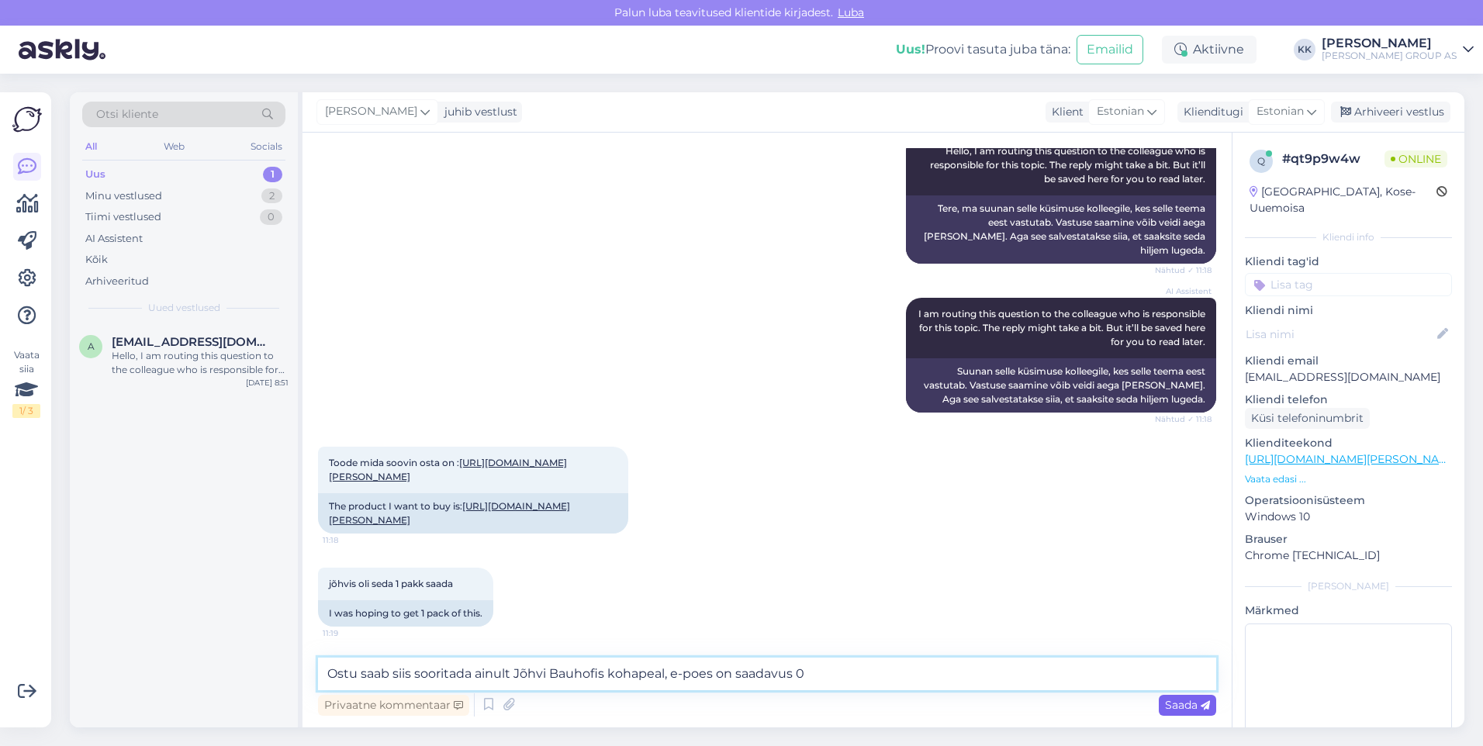
type textarea "Ostu saab siis sooritada ainult Jõhvi Bauhofis kohapeal, e-poes on saadavus 0"
click at [1177, 704] on span "Saada" at bounding box center [1187, 705] width 45 height 14
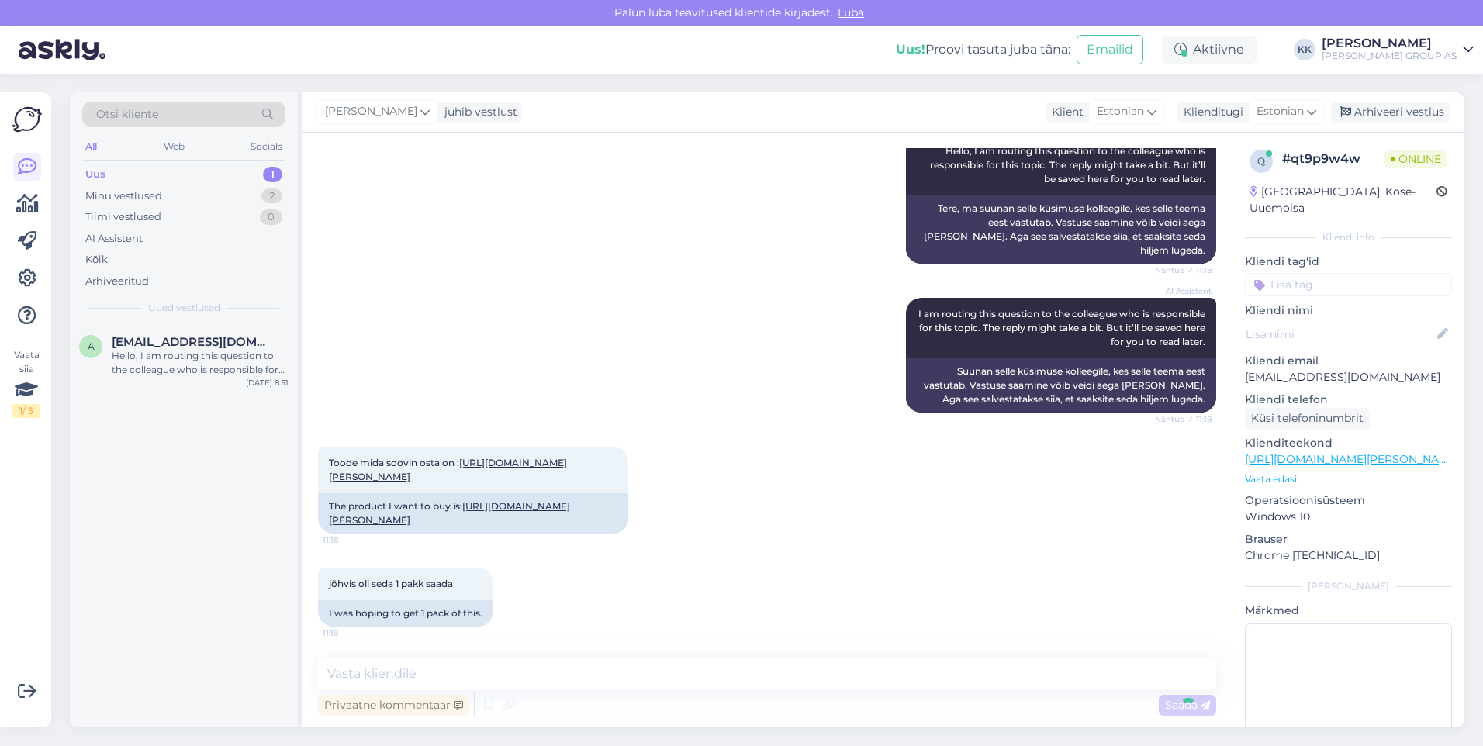
scroll to position [1027, 0]
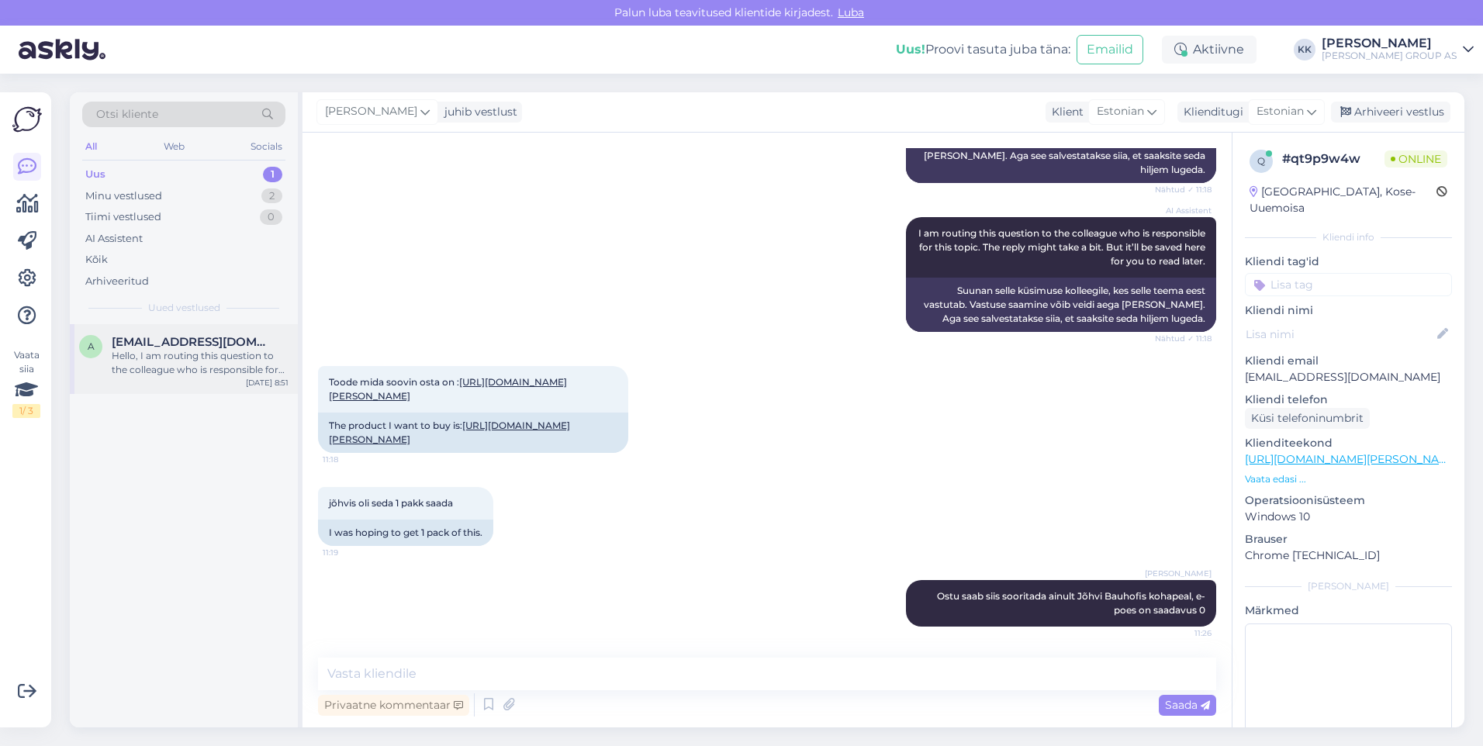
click at [182, 353] on div "Hello, I am routing this question to the colleague who is responsible for this …" at bounding box center [200, 363] width 177 height 28
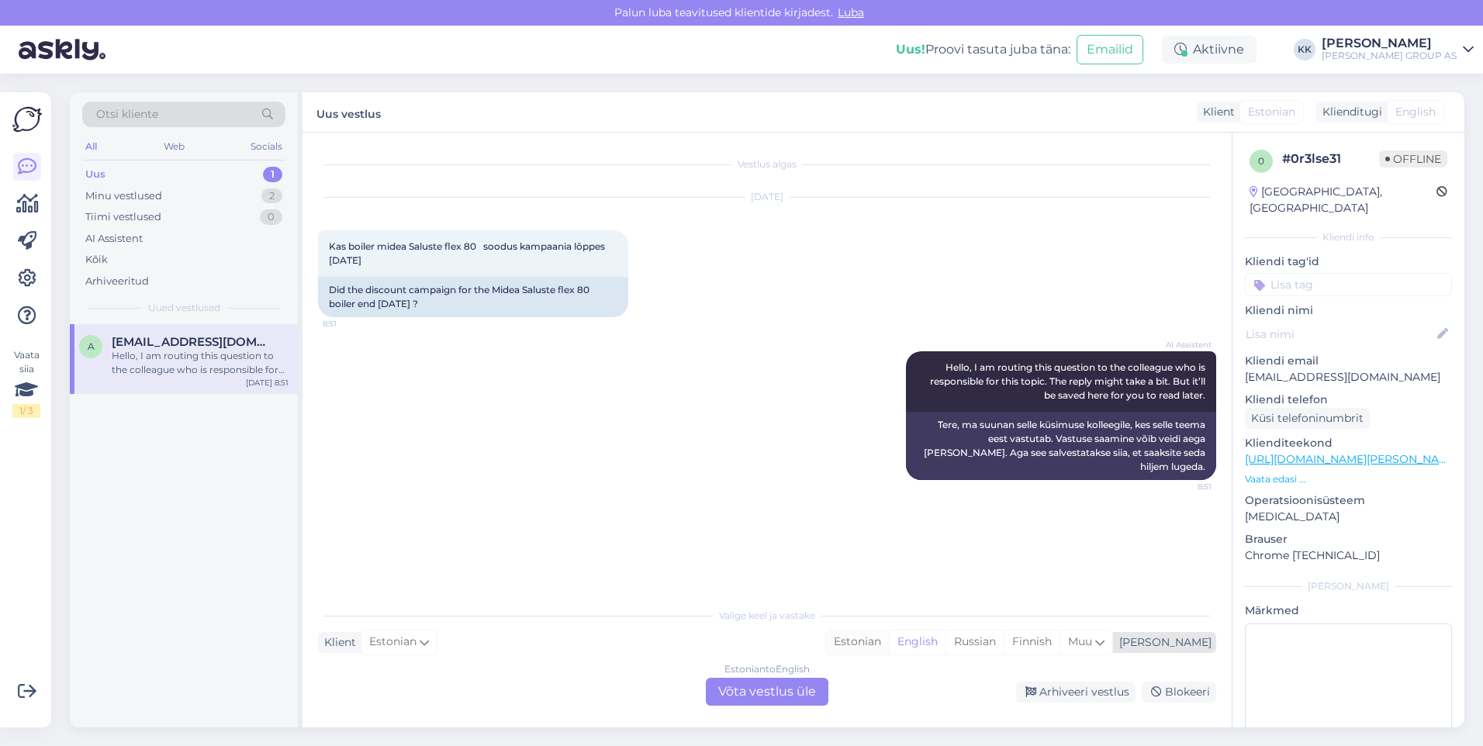
click at [889, 638] on div "Estonian" at bounding box center [857, 641] width 63 height 23
click at [764, 690] on div "Estonian to Estonian Võta vestlus üle" at bounding box center [767, 692] width 123 height 28
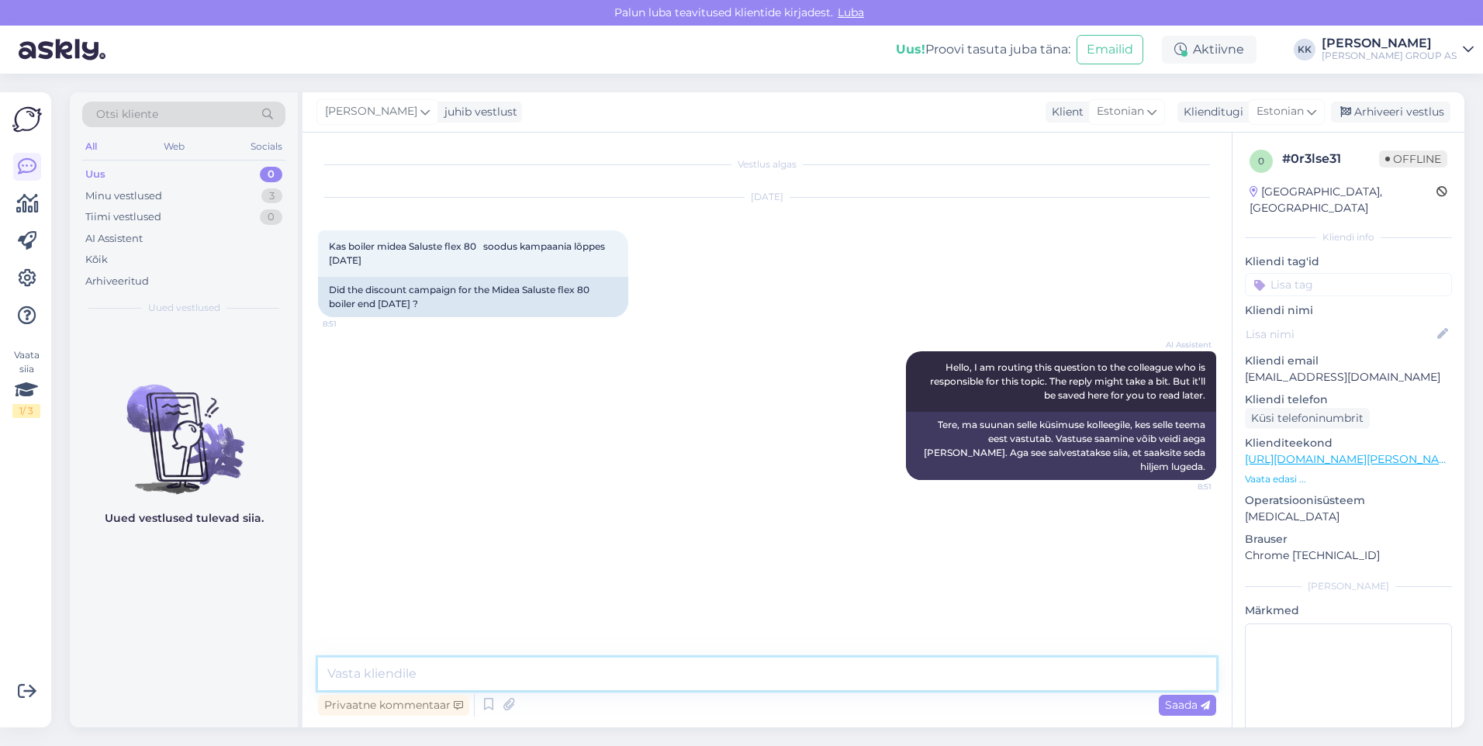
click at [367, 670] on textarea at bounding box center [767, 674] width 898 height 33
type textarea "Jah, see kampaania lõppes eilsega"
click at [1171, 703] on span "Saada" at bounding box center [1187, 705] width 45 height 14
click at [1387, 109] on div "Arhiveeri vestlus" at bounding box center [1390, 112] width 119 height 21
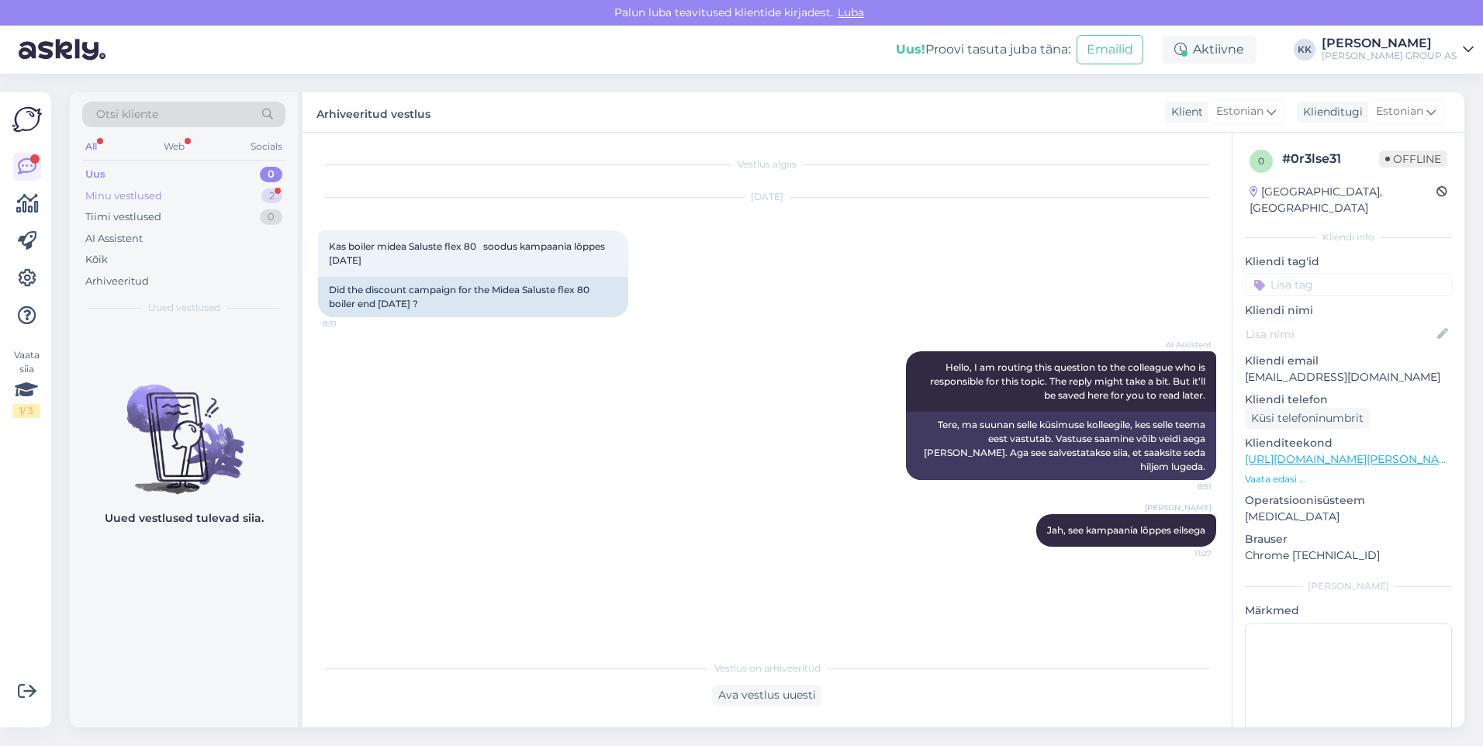
click at [140, 195] on div "Minu vestlused" at bounding box center [123, 196] width 77 height 16
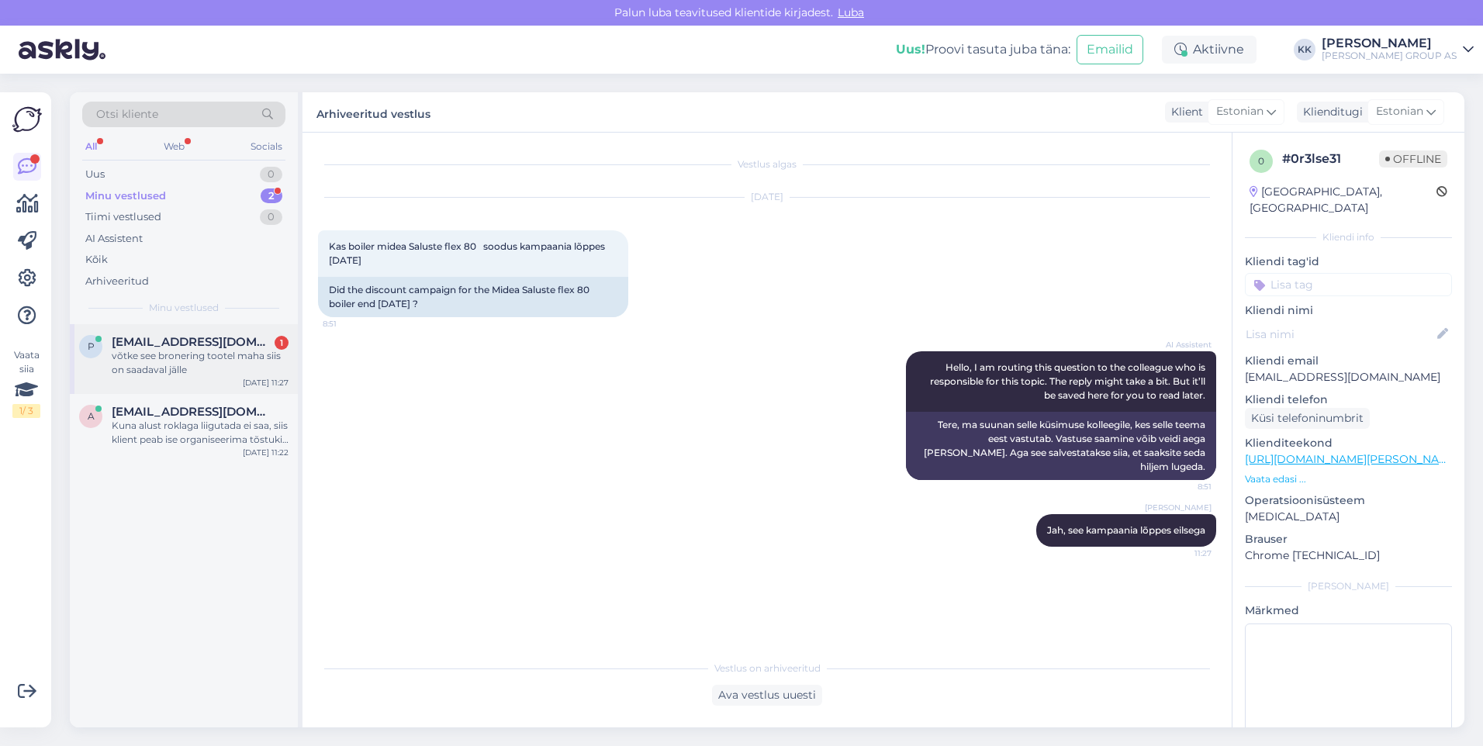
click at [177, 349] on div "võtke see bronering tootel maha siis on saadaval jälle" at bounding box center [200, 363] width 177 height 28
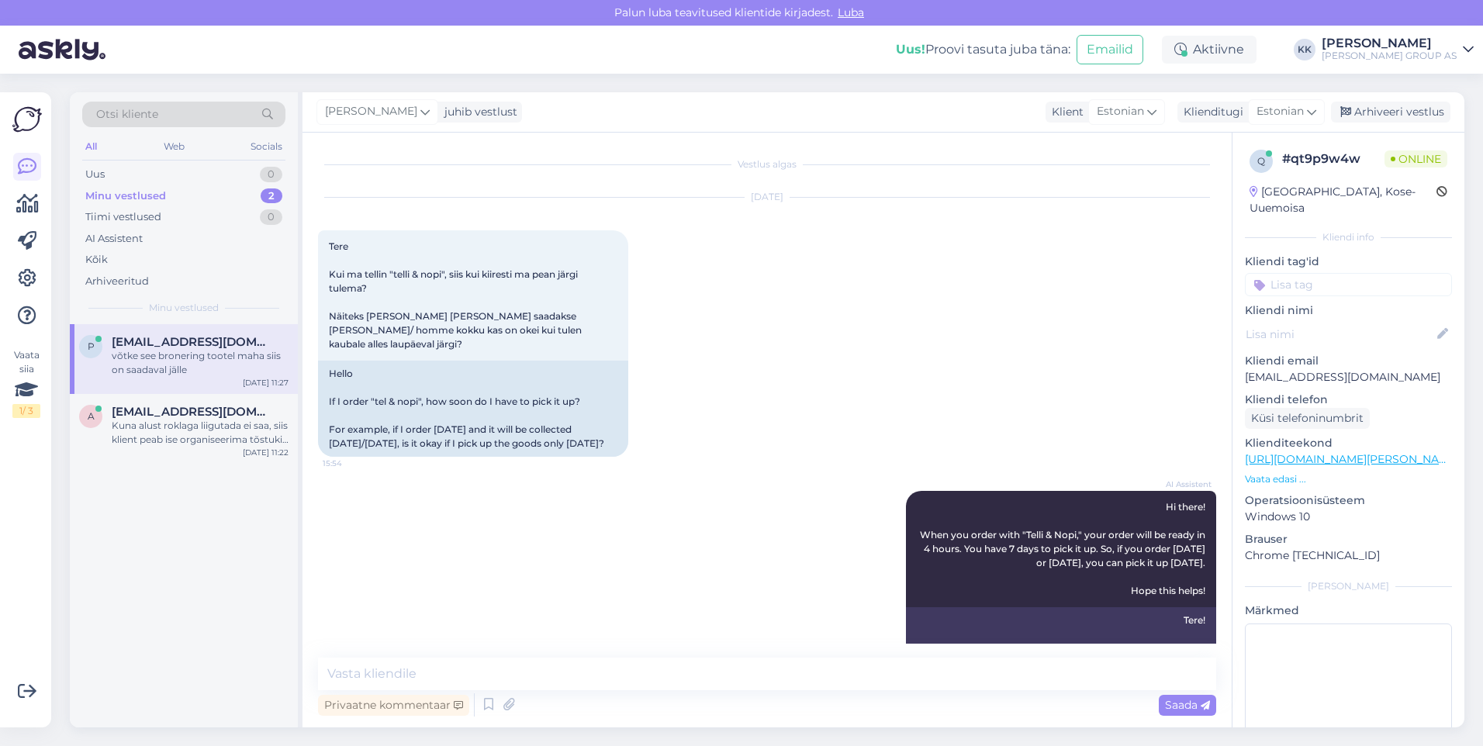
scroll to position [1094, 0]
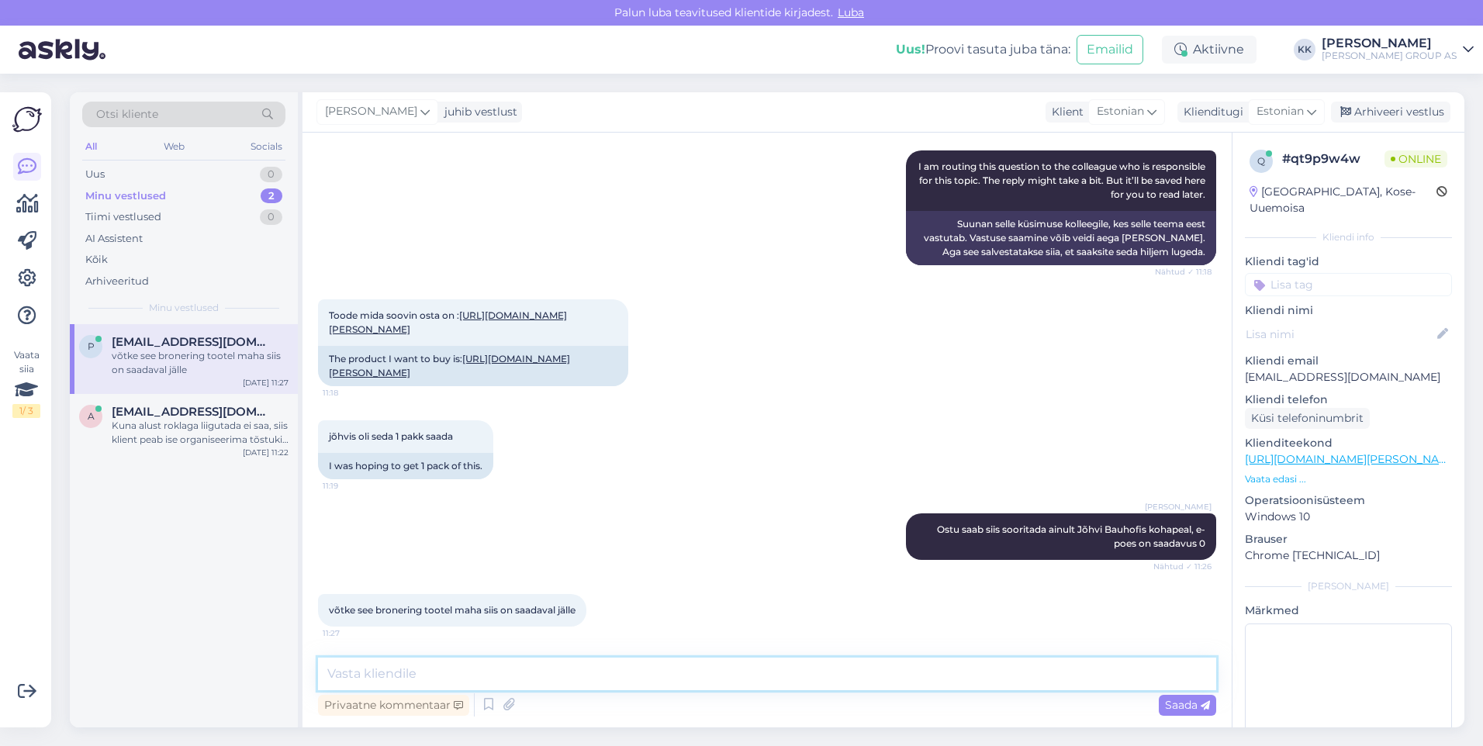
click at [366, 672] on textarea at bounding box center [767, 674] width 898 height 33
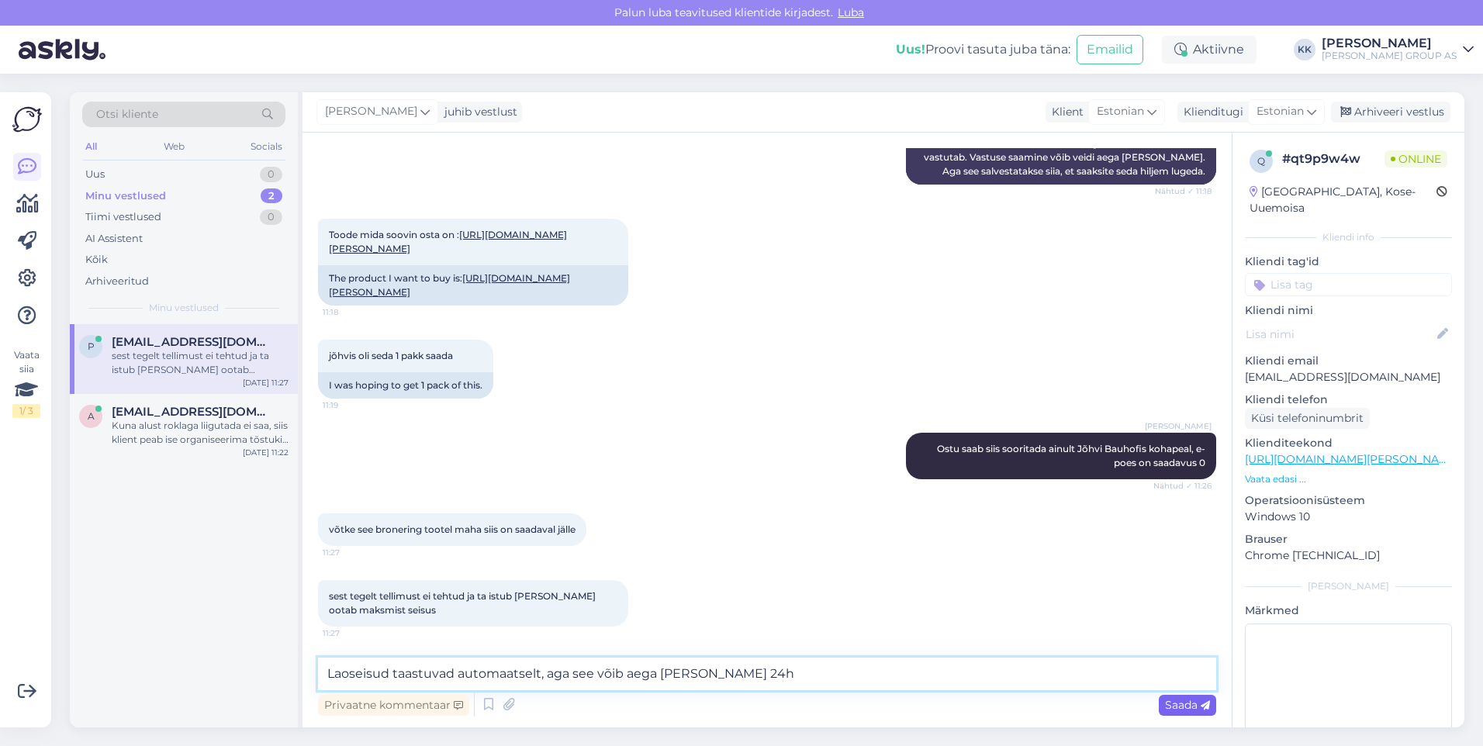
type textarea "Laoseisud taastuvad automaatselt, aga see võib aega [PERSON_NAME] 24h"
click at [1174, 703] on span "Saada" at bounding box center [1187, 705] width 45 height 14
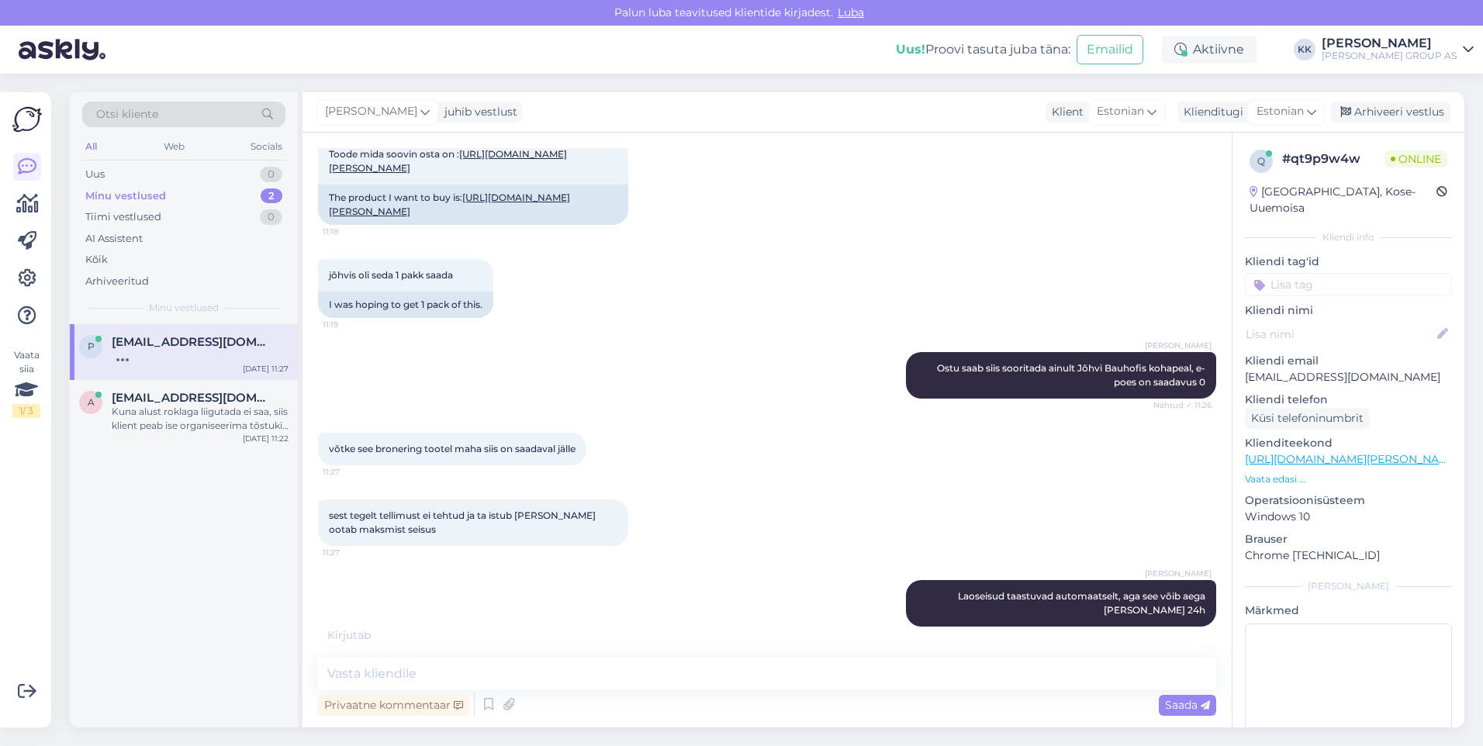
scroll to position [1322, 0]
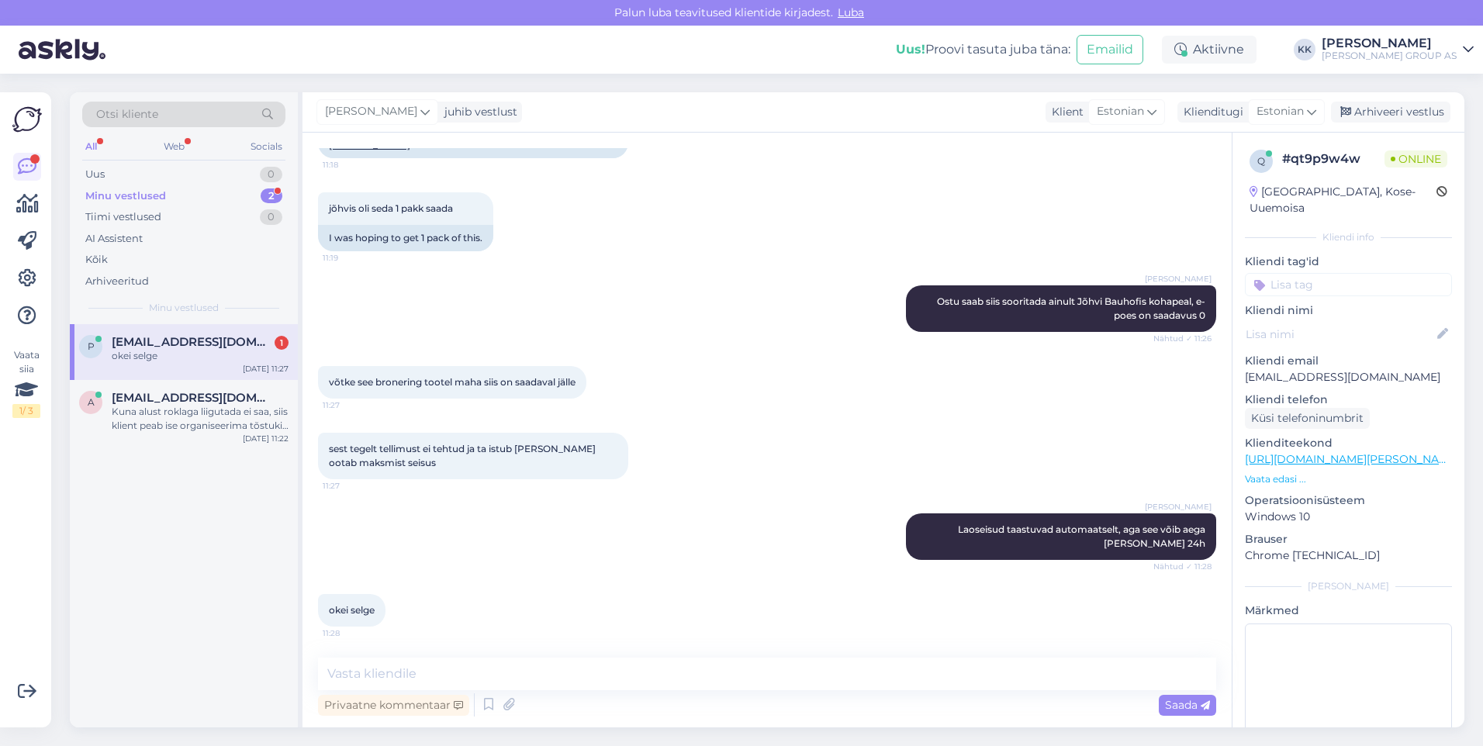
click at [173, 346] on span "[EMAIL_ADDRESS][DOMAIN_NAME]" at bounding box center [192, 342] width 161 height 14
click at [1393, 109] on div "Arhiveeri vestlus" at bounding box center [1390, 112] width 119 height 21
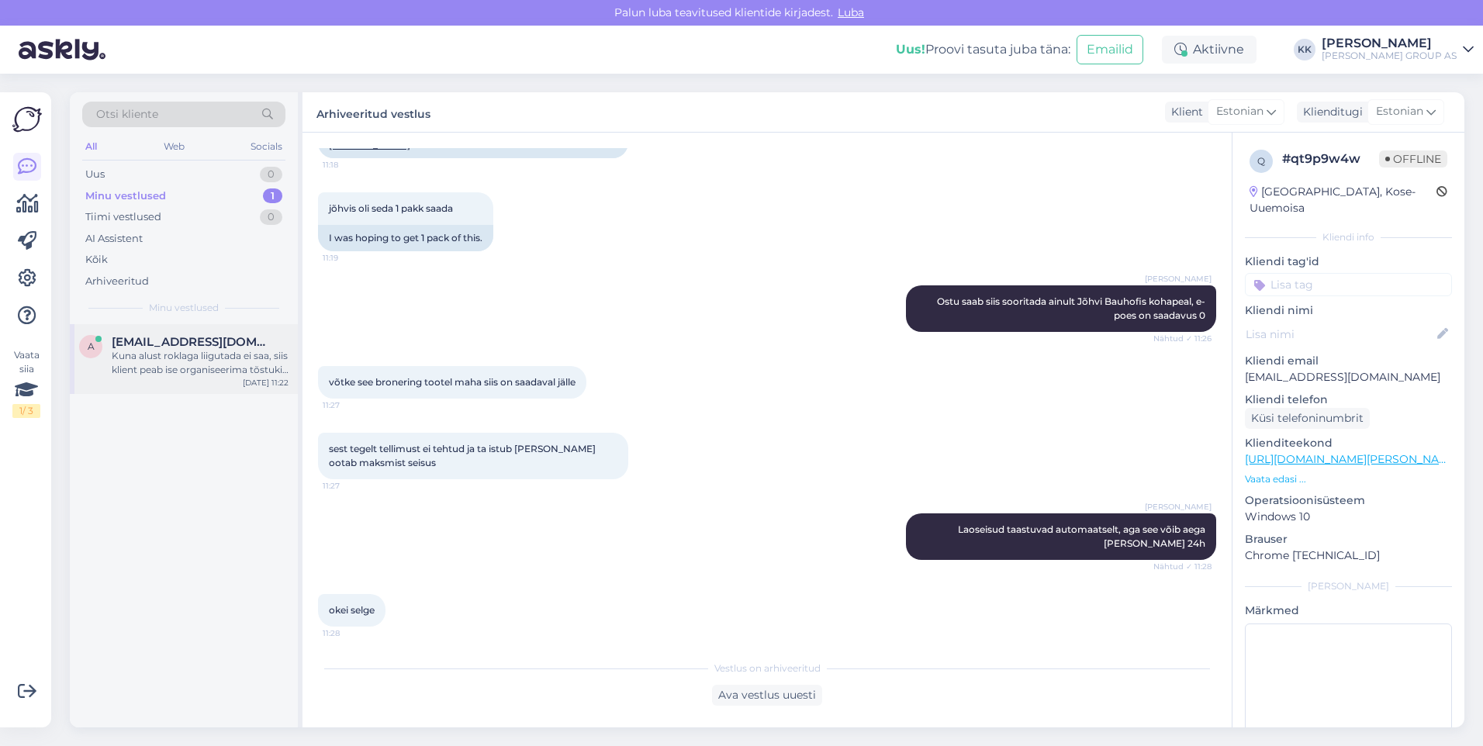
click at [190, 357] on div "Kuna alust roklaga liigutada ei saa, siis klient peab ise organiseerima tõstuki…" at bounding box center [200, 363] width 177 height 28
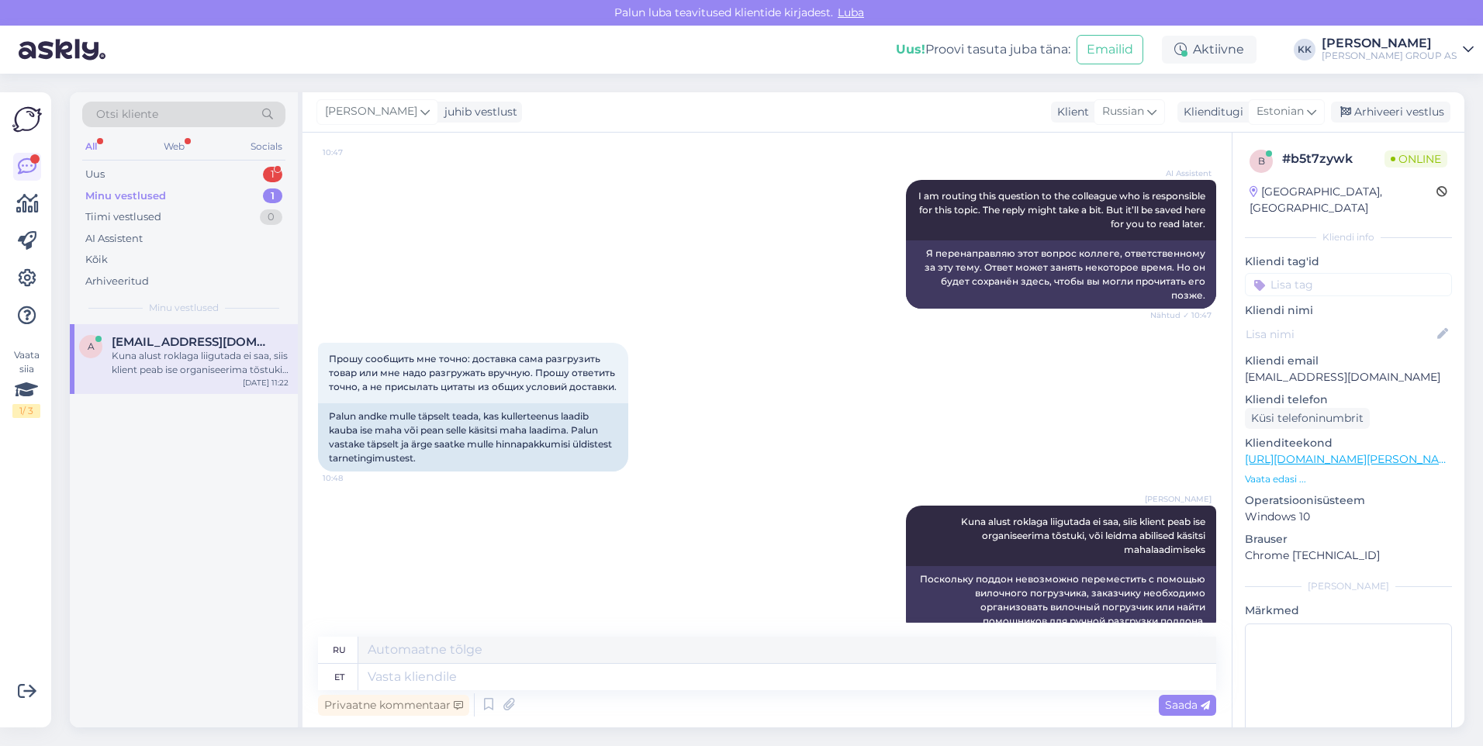
scroll to position [3894, 0]
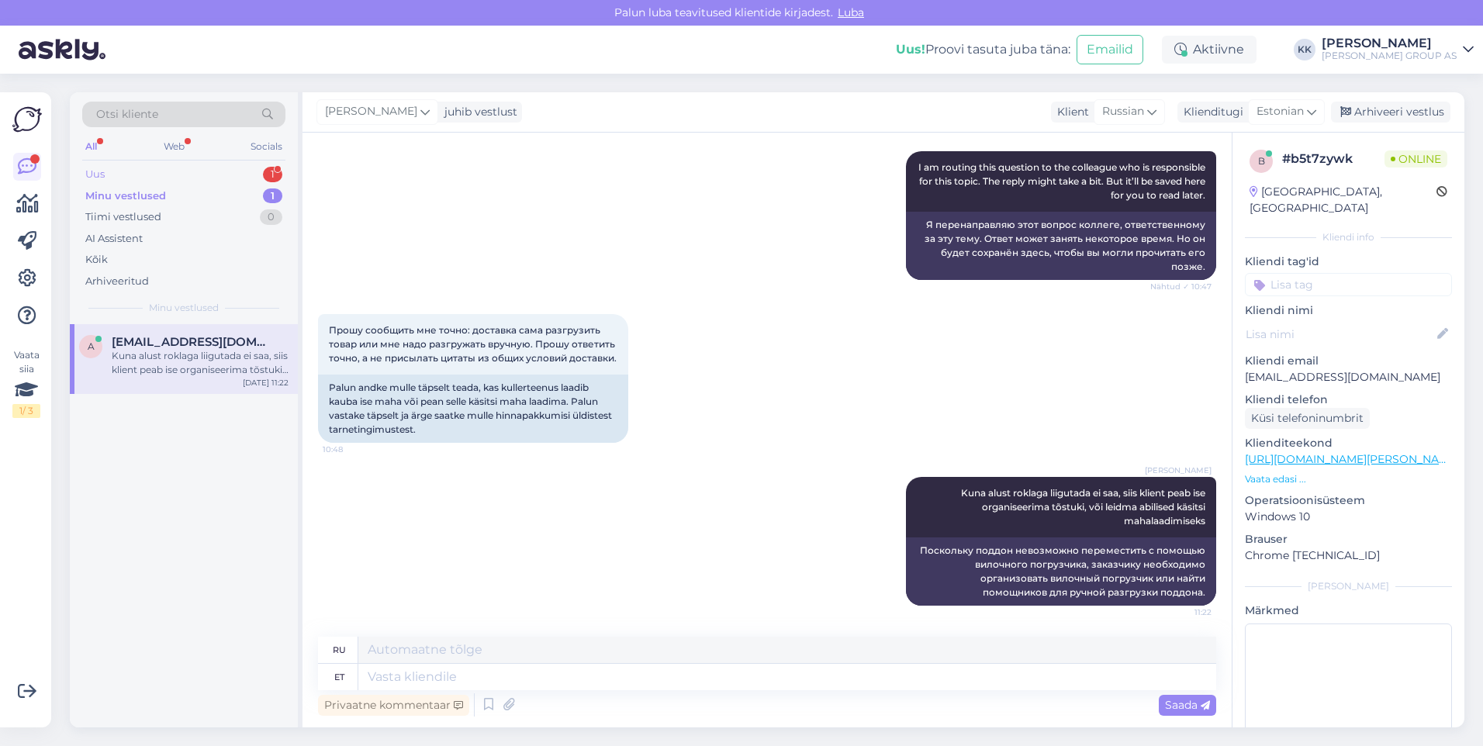
click at [126, 171] on div "Uus 1" at bounding box center [183, 175] width 203 height 22
click at [160, 351] on div "Hello, I am routing this question to the colleague who is responsible for this …" at bounding box center [200, 363] width 177 height 28
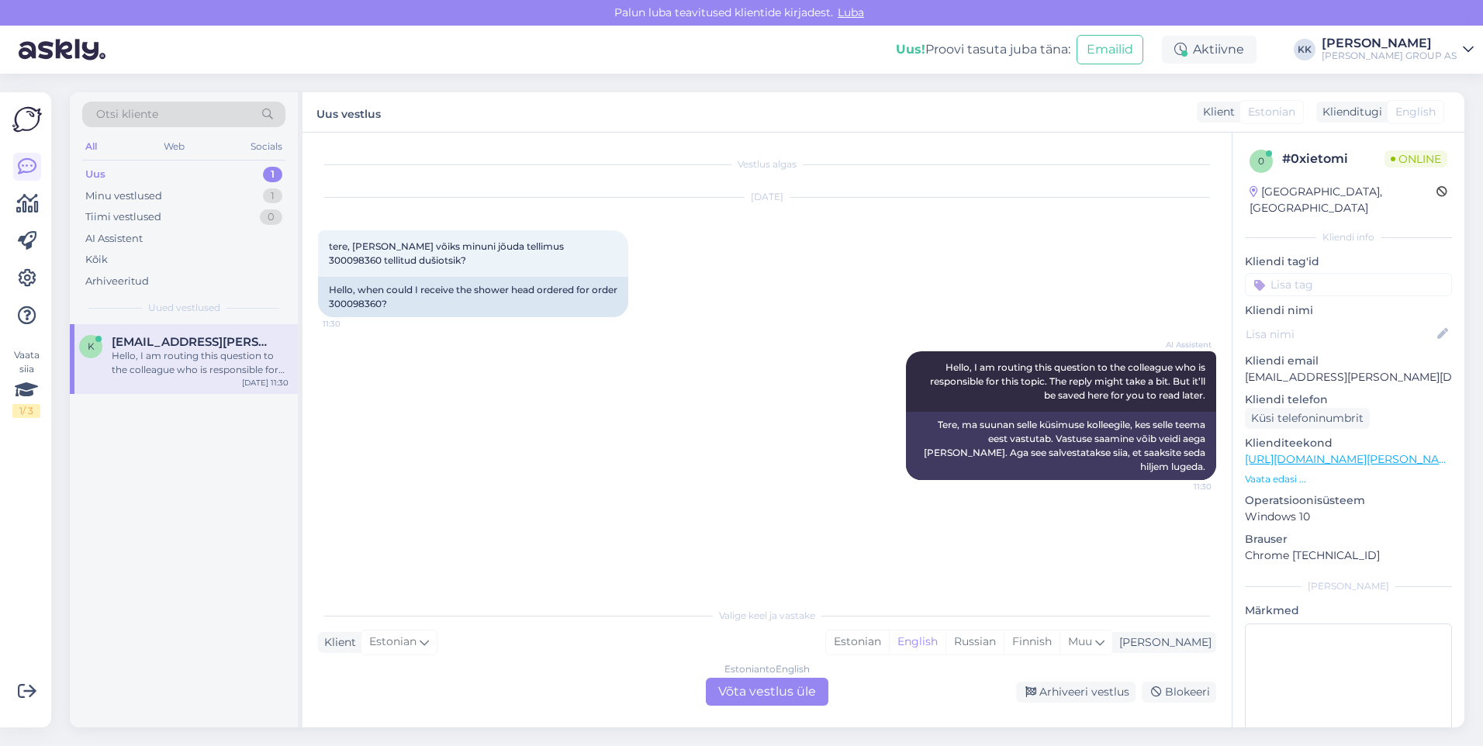
scroll to position [0, 0]
drag, startPoint x: 1379, startPoint y: 360, endPoint x: 1242, endPoint y: 364, distance: 136.5
click at [1242, 364] on div "0 # 0xietomi Online [GEOGRAPHIC_DATA], [GEOGRAPHIC_DATA] Kliendi info Kliendi t…" at bounding box center [1348, 460] width 232 height 654
drag, startPoint x: 1242, startPoint y: 364, endPoint x: 1265, endPoint y: 363, distance: 22.5
copy p "[EMAIL_ADDRESS][PERSON_NAME][DOMAIN_NAME]"
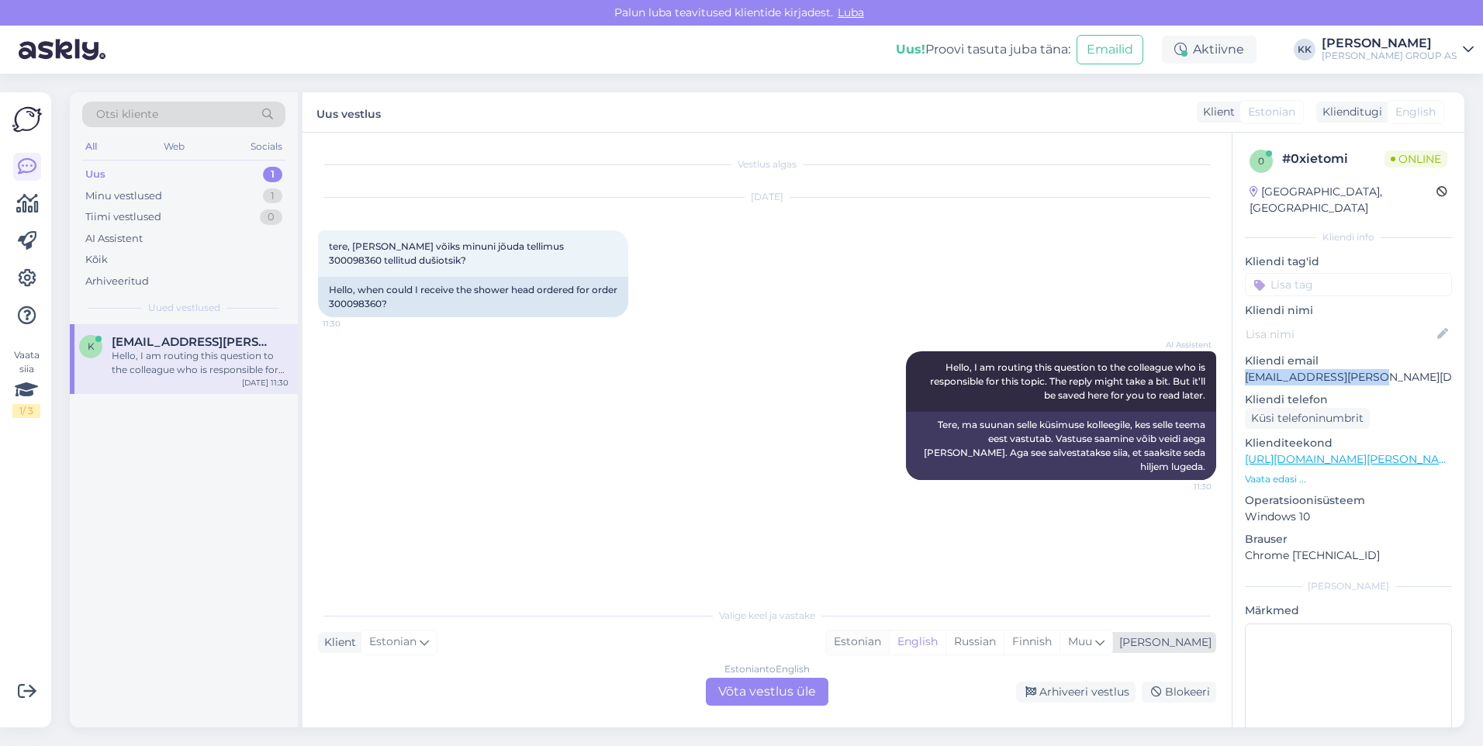
drag, startPoint x: 916, startPoint y: 640, endPoint x: 889, endPoint y: 639, distance: 27.2
click at [889, 640] on div "Estonian" at bounding box center [857, 641] width 63 height 23
click at [768, 690] on div "Estonian to Estonian Võta vestlus üle" at bounding box center [767, 692] width 123 height 28
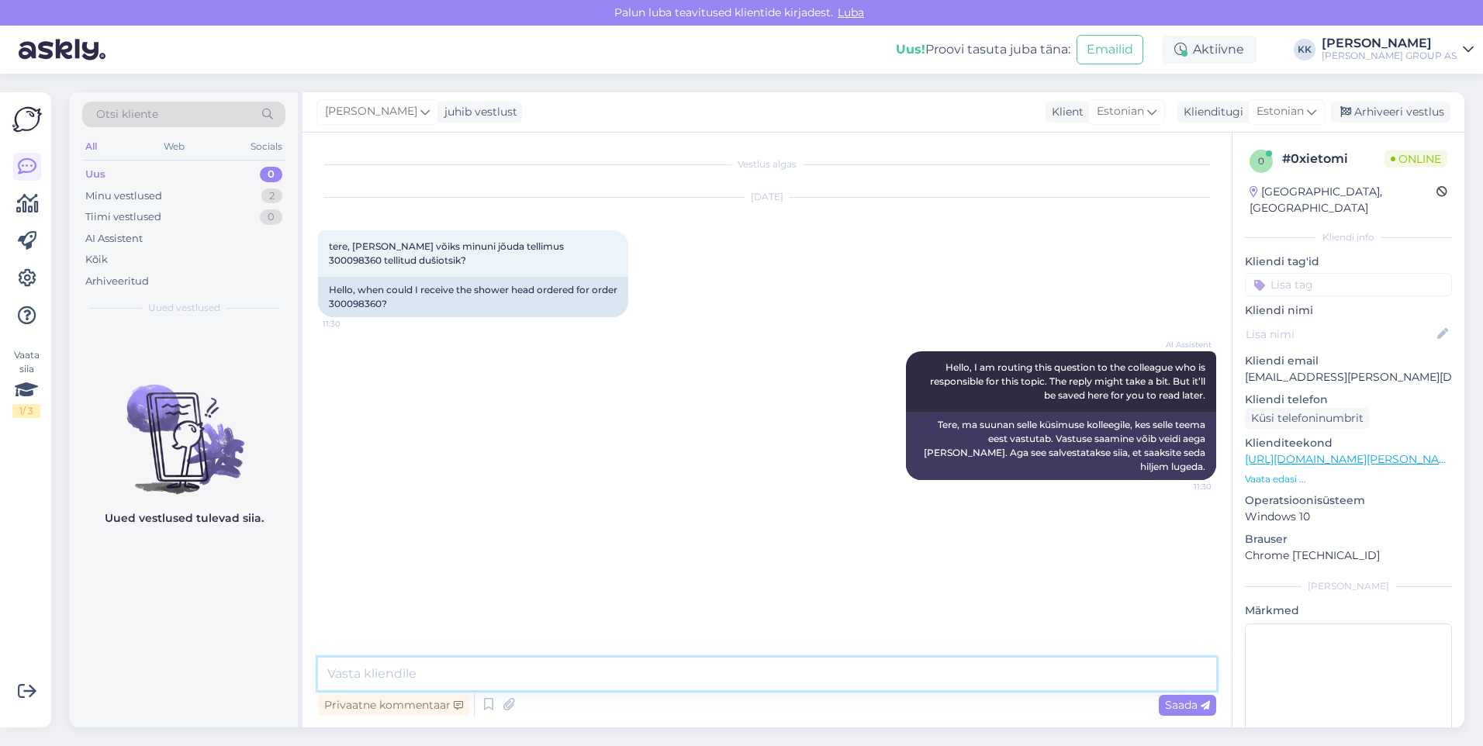
click at [394, 676] on textarea at bounding box center [767, 674] width 898 height 33
type textarea "Vabandame tekkinud viivituse pärast. Hetkeseisuga on toode veel tarnijalt saabu…"
click at [1175, 700] on span "Saada" at bounding box center [1187, 705] width 45 height 14
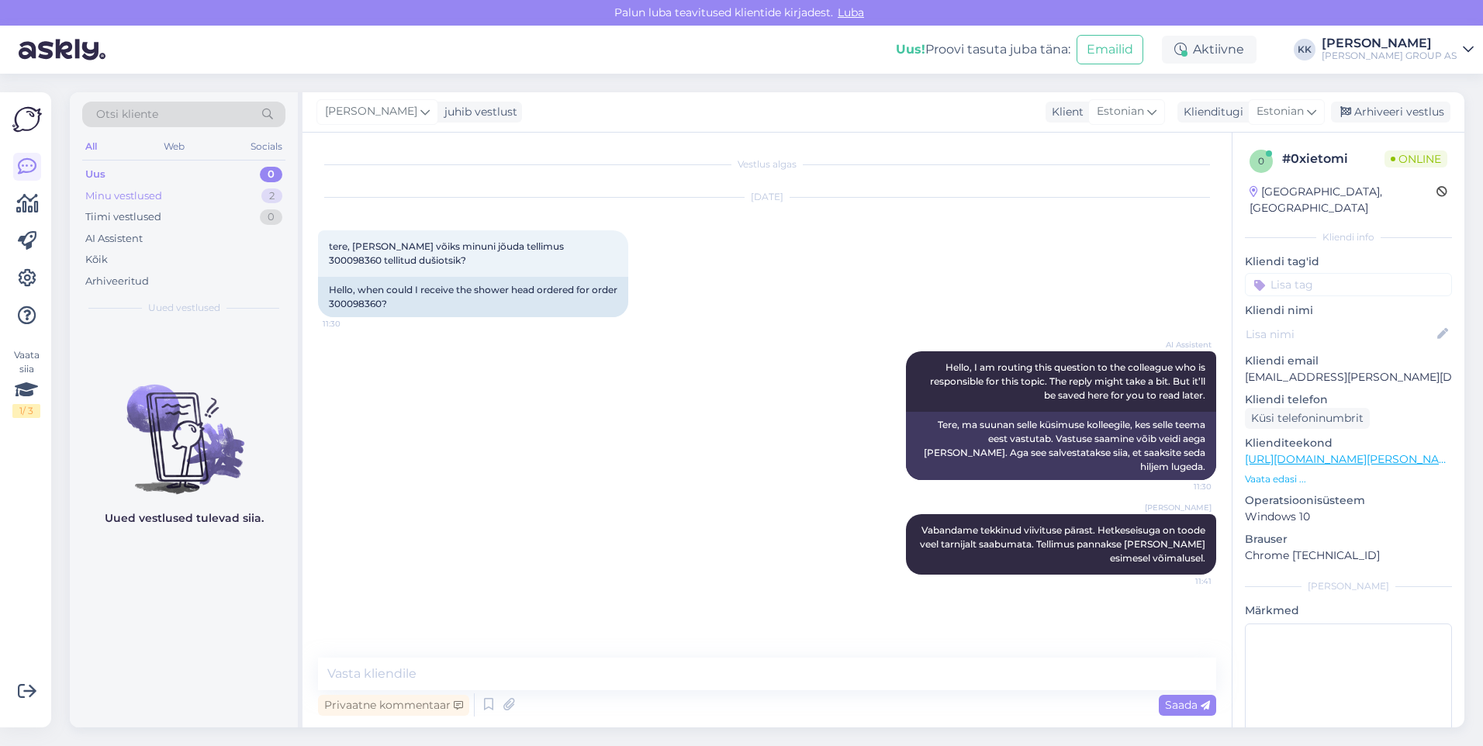
click at [131, 192] on div "Minu vestlused" at bounding box center [123, 196] width 77 height 16
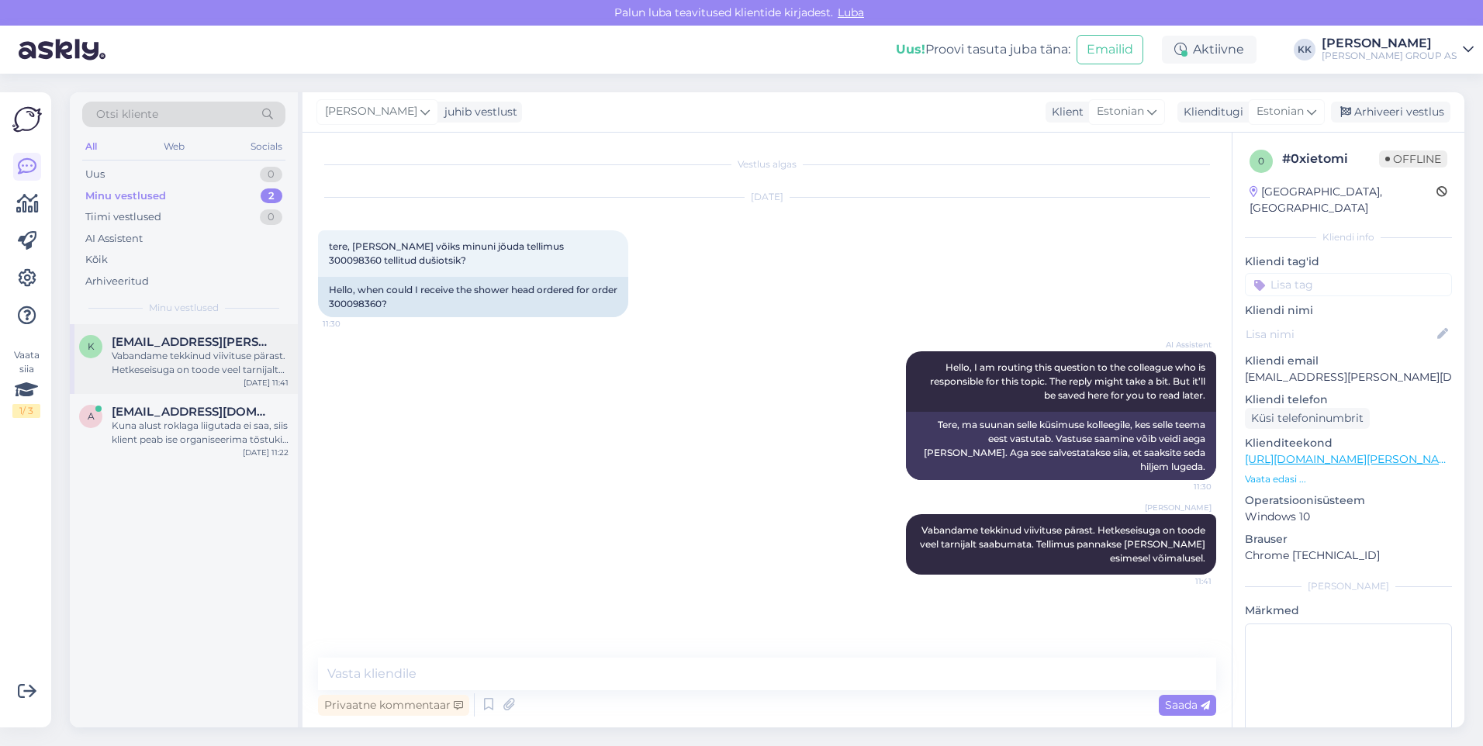
click at [143, 347] on span "[EMAIL_ADDRESS][PERSON_NAME][DOMAIN_NAME]" at bounding box center [192, 342] width 161 height 14
click at [1387, 107] on div "Arhiveeri vestlus" at bounding box center [1390, 112] width 119 height 21
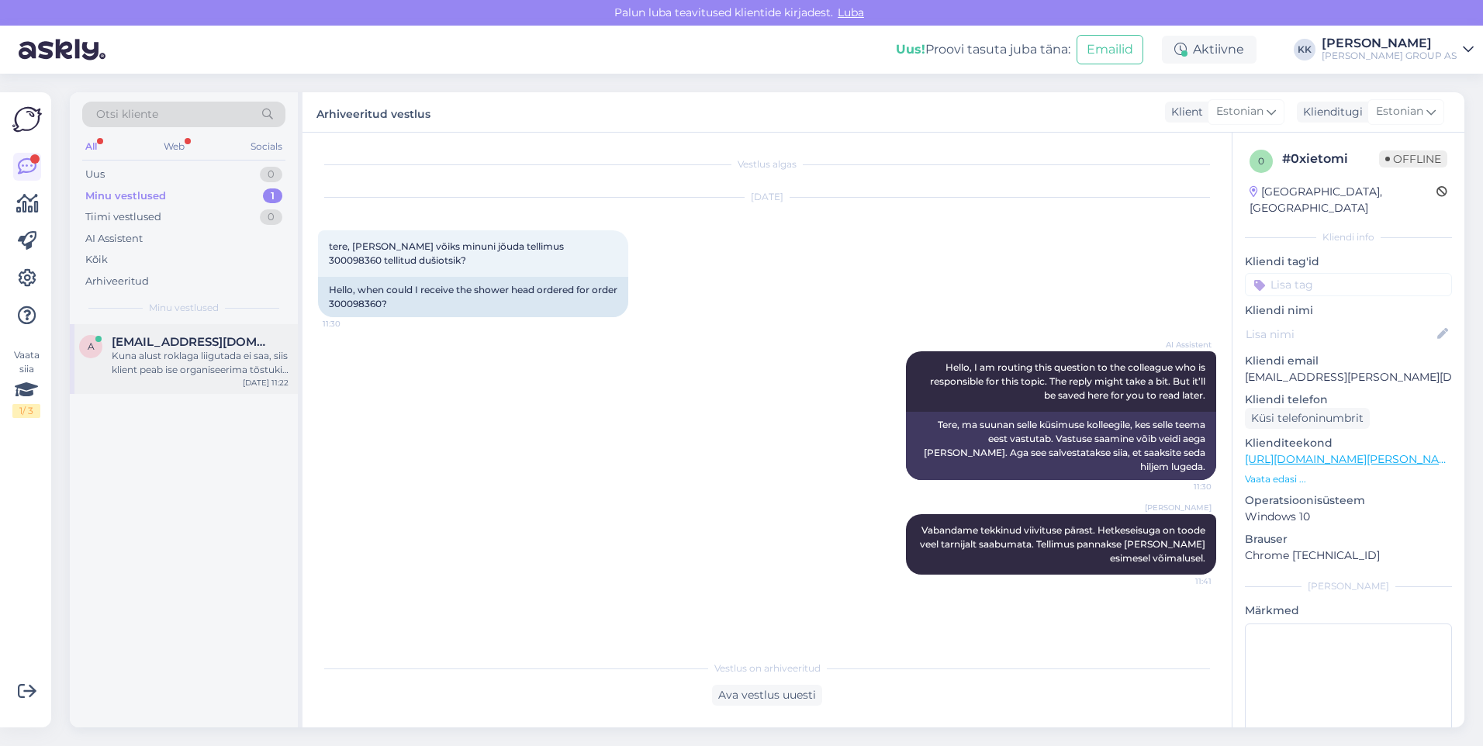
click at [171, 359] on div "Kuna alust roklaga liigutada ei saa, siis klient peab ise organiseerima tõstuki…" at bounding box center [200, 363] width 177 height 28
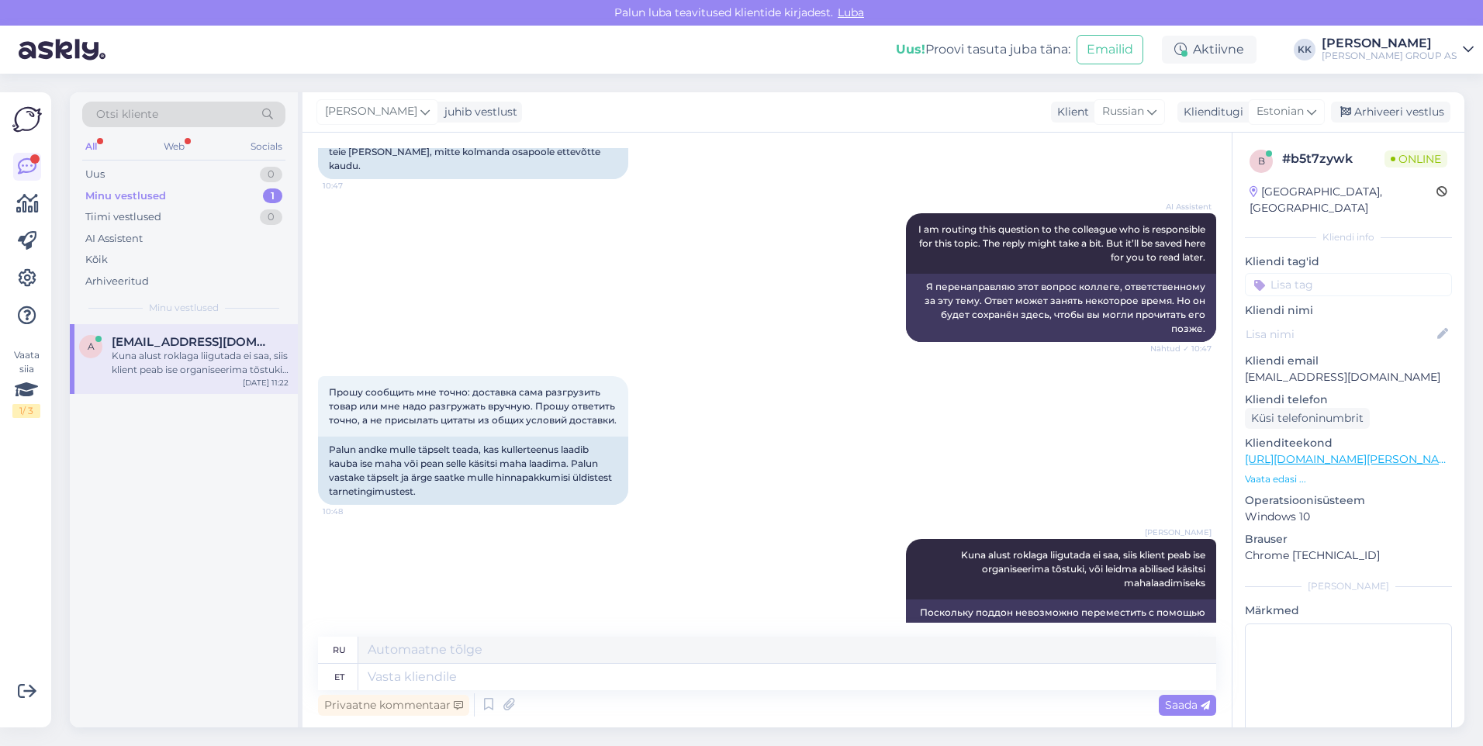
scroll to position [3894, 0]
